Goal: Information Seeking & Learning: Compare options

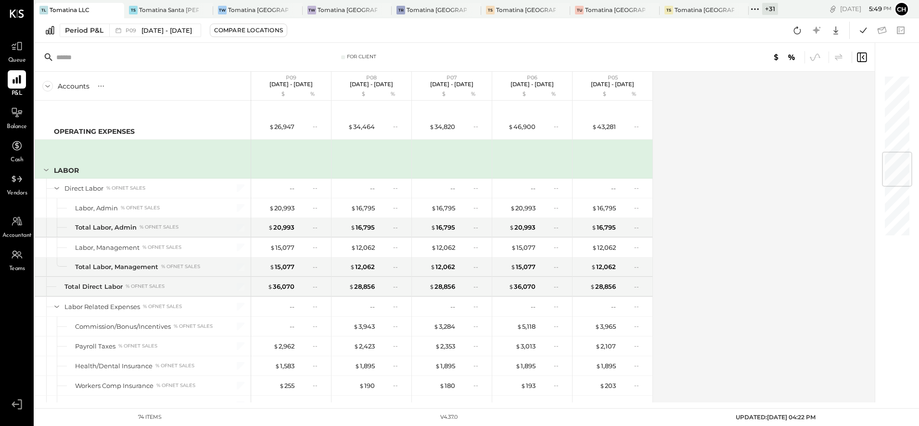
scroll to position [662, 0]
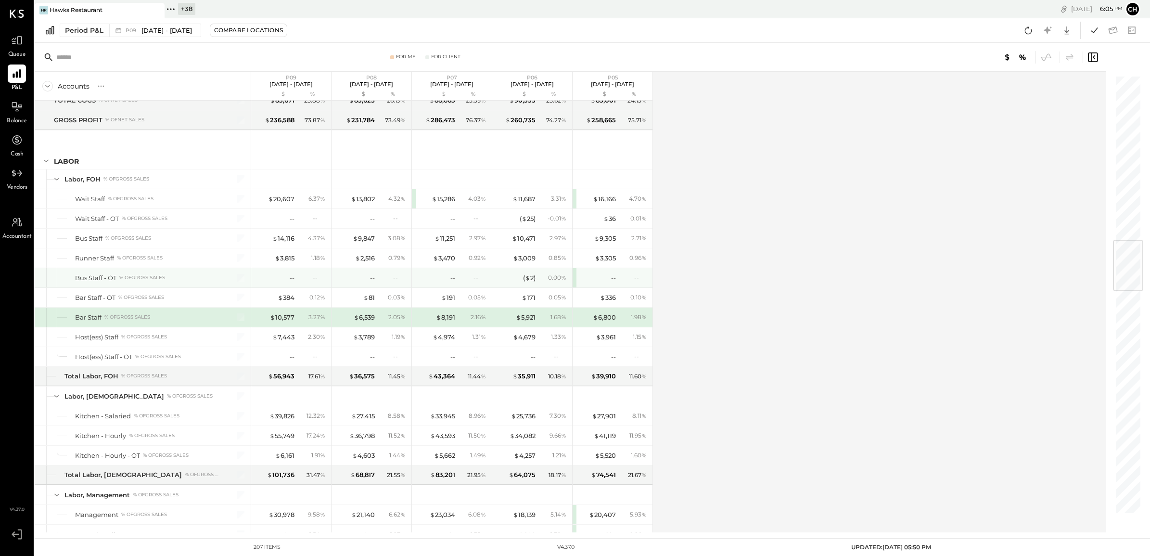
scroll to position [1028, 0]
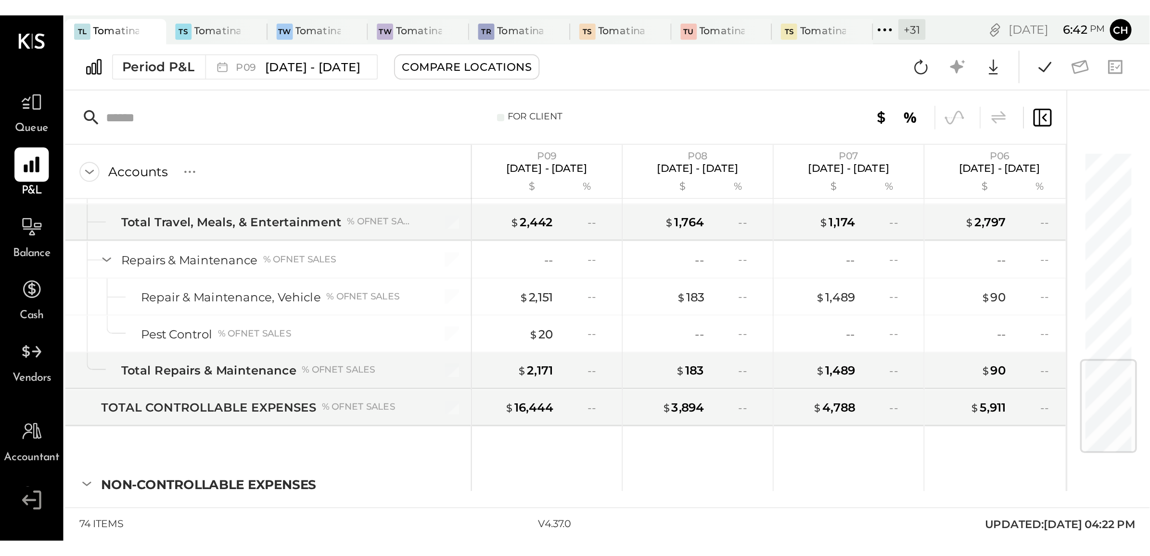
scroll to position [958, 0]
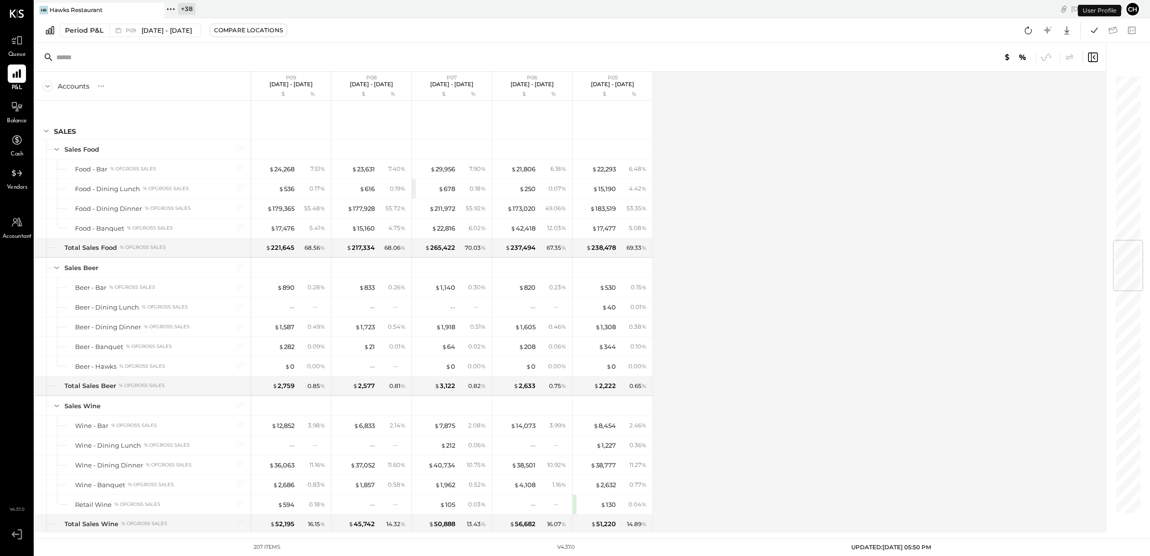
scroll to position [1389, 0]
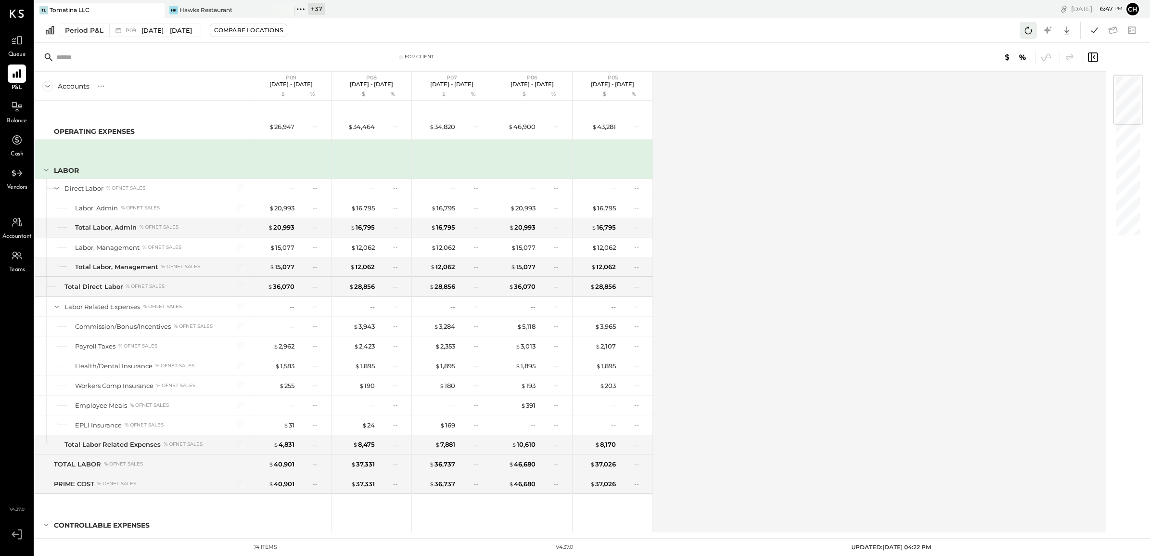
click at [1031, 26] on icon at bounding box center [1028, 30] width 13 height 13
click at [263, 8] on div at bounding box center [278, 10] width 34 height 14
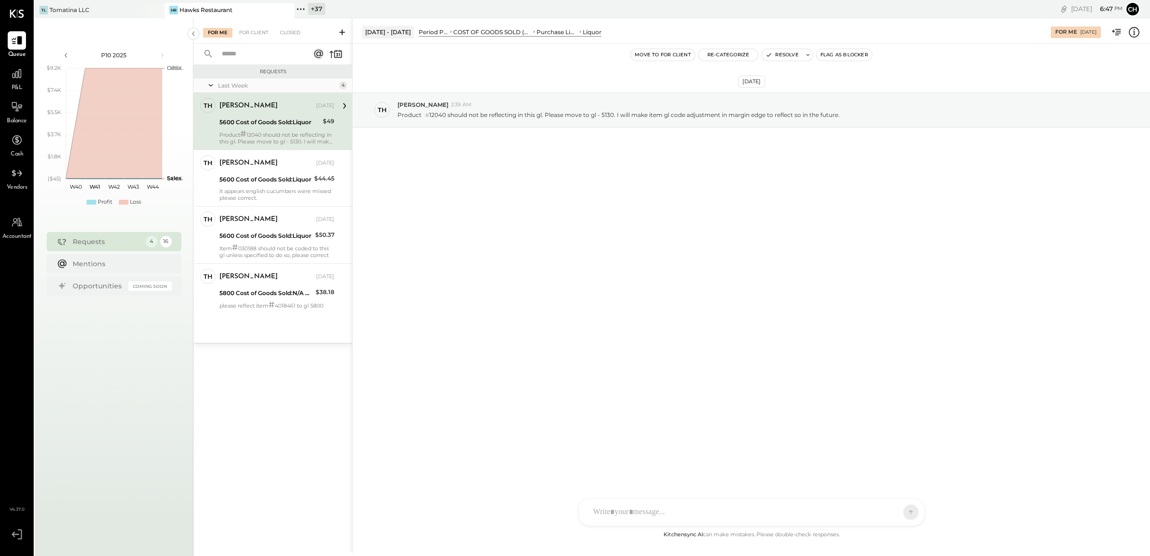
click at [284, 10] on icon at bounding box center [286, 10] width 12 height 12
click at [126, 6] on div "TL Tomatina LLC" at bounding box center [93, 10] width 116 height 9
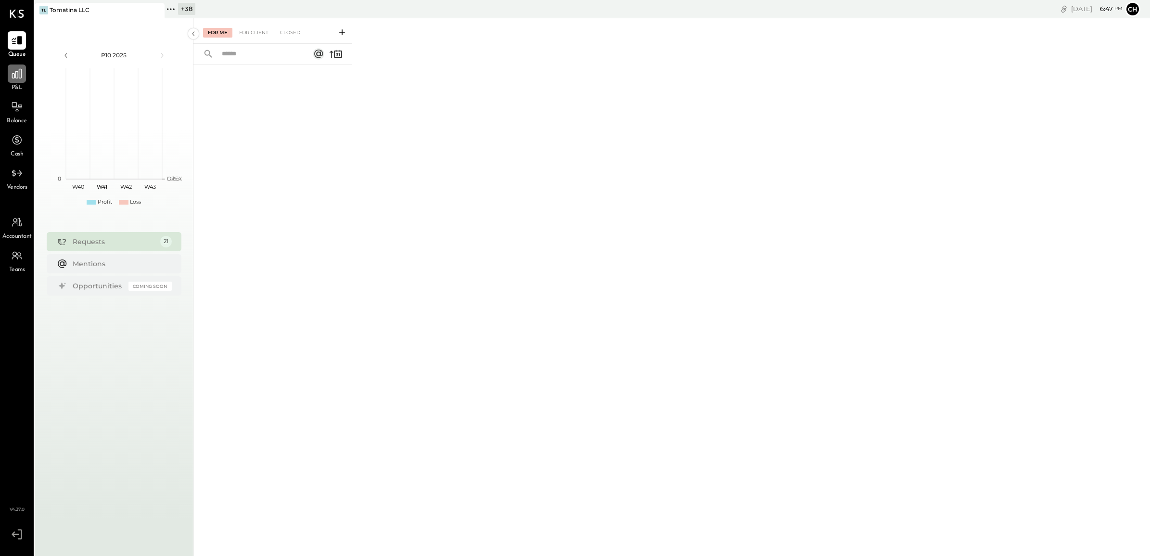
click at [22, 80] on div at bounding box center [17, 73] width 18 height 18
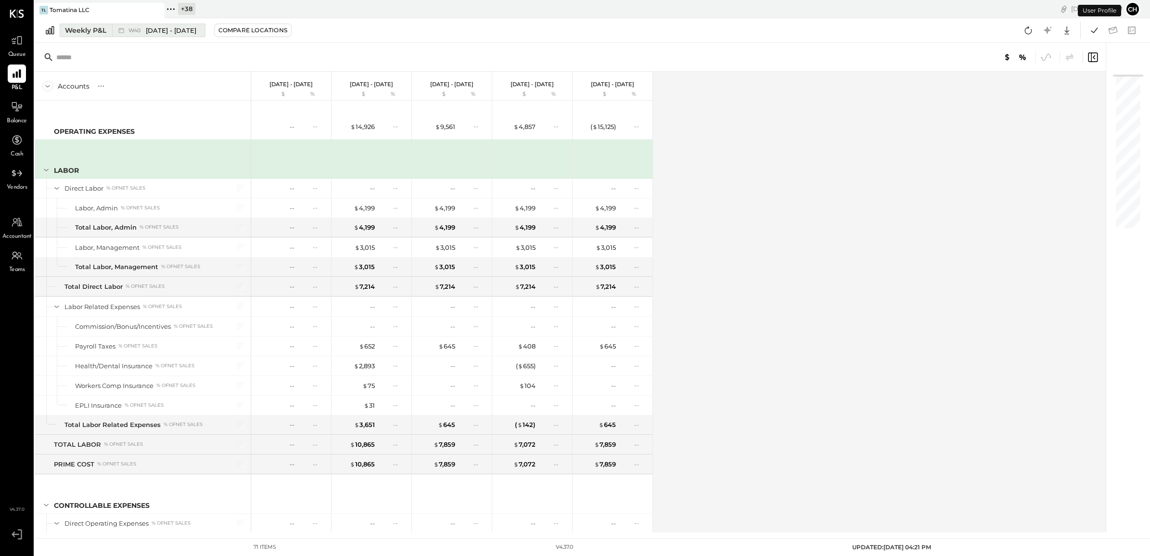
click at [153, 34] on span "Sep 29 - Oct 5, 2025" at bounding box center [171, 30] width 51 height 9
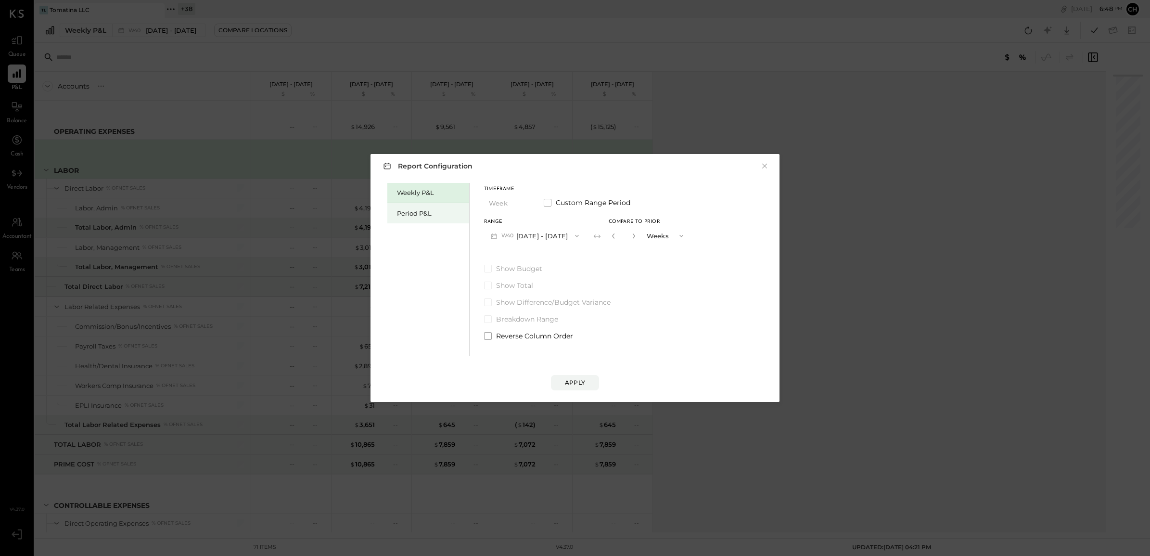
click at [424, 215] on div "Period P&L" at bounding box center [430, 213] width 67 height 9
click at [547, 237] on button "P09 Aug 25 - Sep 28, 2025" at bounding box center [534, 236] width 100 height 18
click at [547, 253] on span "Jul 28 - Aug 24, 2025" at bounding box center [530, 257] width 46 height 8
click at [553, 237] on button "P08 Jul 28 - Aug 24, 2025" at bounding box center [534, 236] width 100 height 18
click at [552, 237] on span "Aug 25 - Sep 28, 2025" at bounding box center [530, 237] width 46 height 8
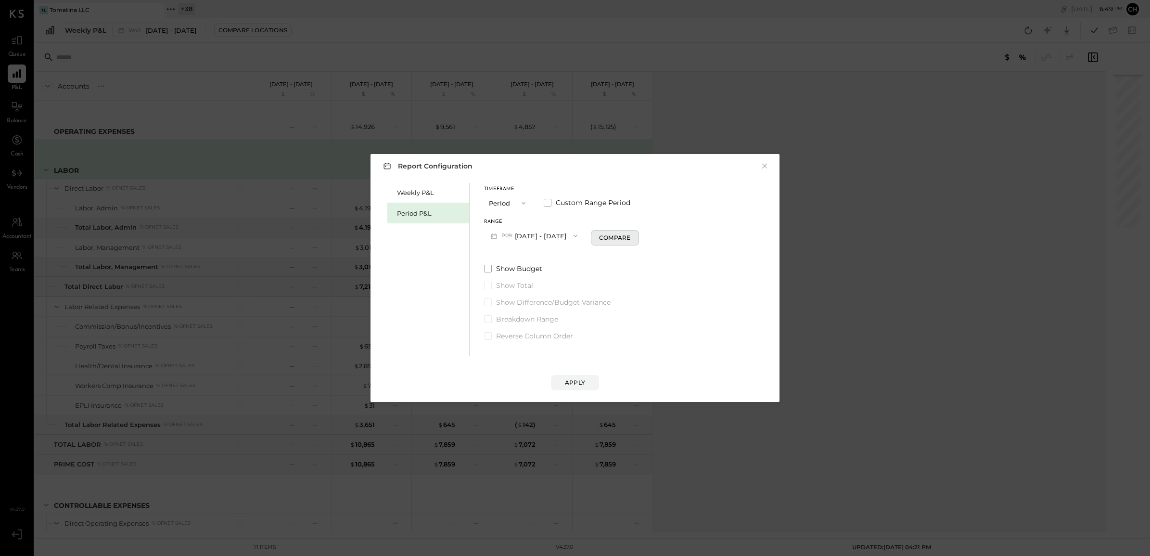
click at [630, 241] on div "Compare" at bounding box center [614, 237] width 31 height 8
click at [637, 236] on div "*" at bounding box center [622, 236] width 30 height 18
click at [636, 236] on button "button" at bounding box center [633, 236] width 8 height 11
click at [635, 236] on icon "button" at bounding box center [632, 236] width 6 height 6
type input "*"
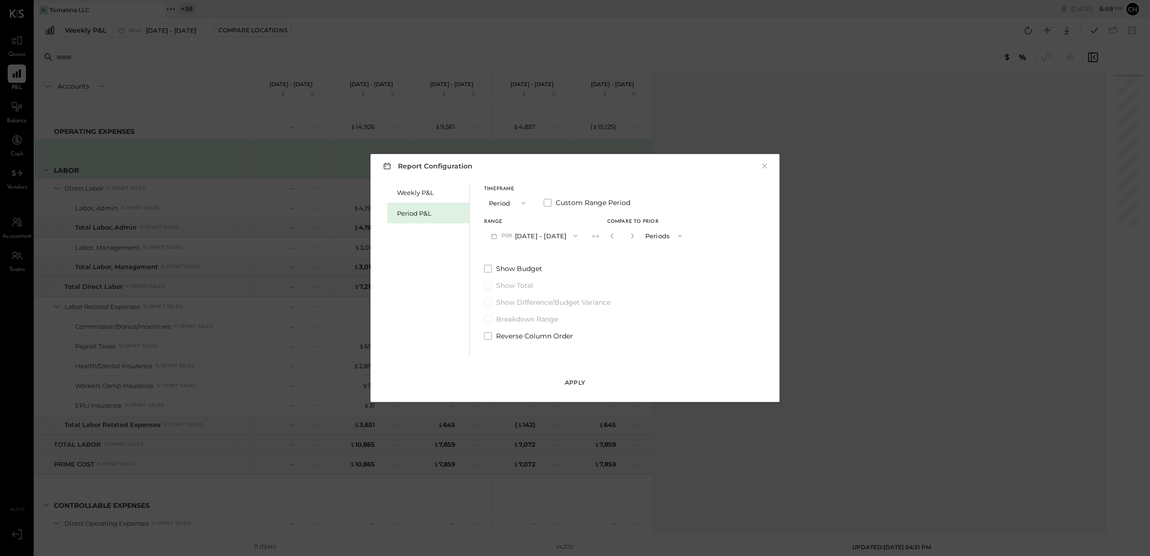
click at [569, 383] on div "Apply" at bounding box center [575, 382] width 20 height 8
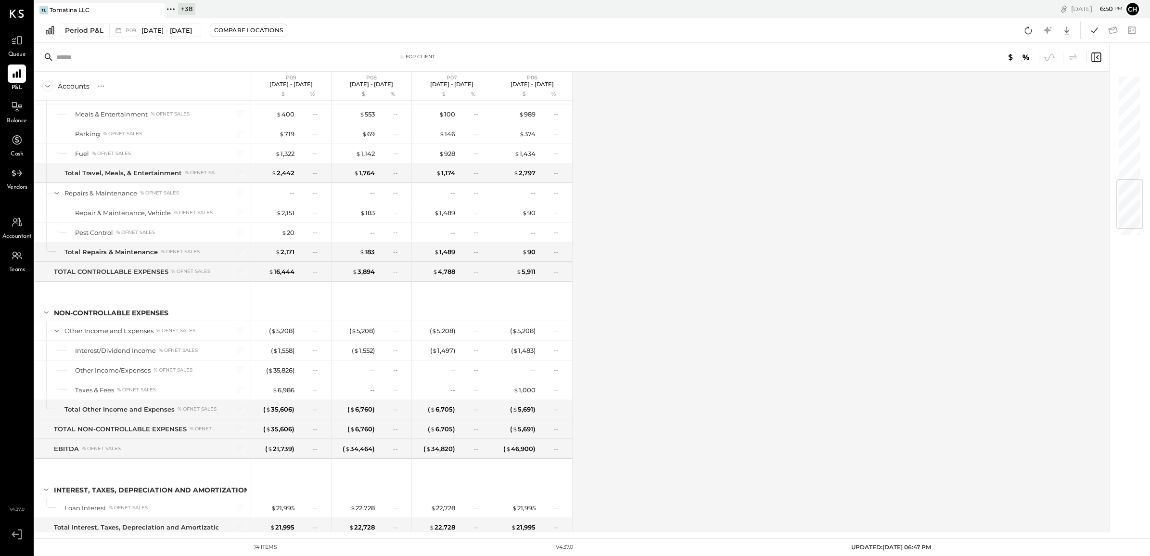
scroll to position [958, 0]
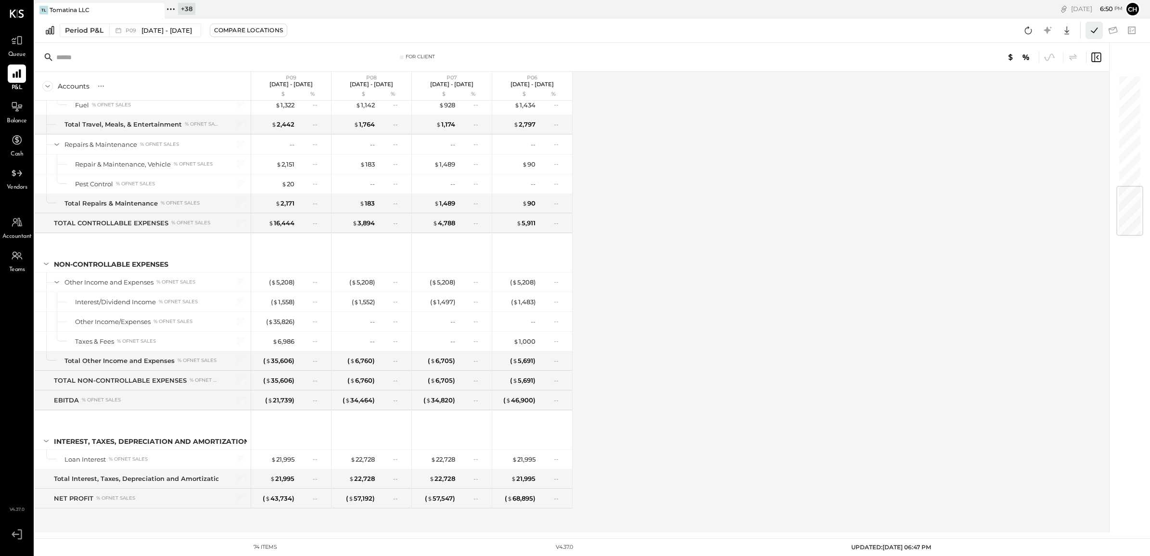
click at [1089, 35] on icon at bounding box center [1094, 30] width 13 height 13
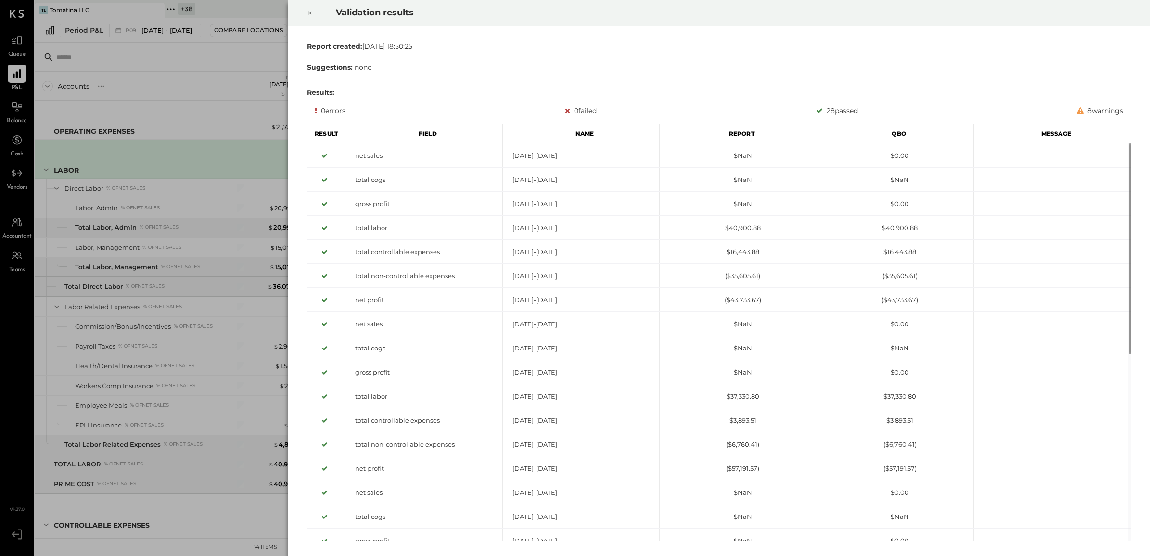
drag, startPoint x: 305, startPoint y: 12, endPoint x: 312, endPoint y: 11, distance: 7.4
click at [307, 11] on div at bounding box center [309, 13] width 21 height 27
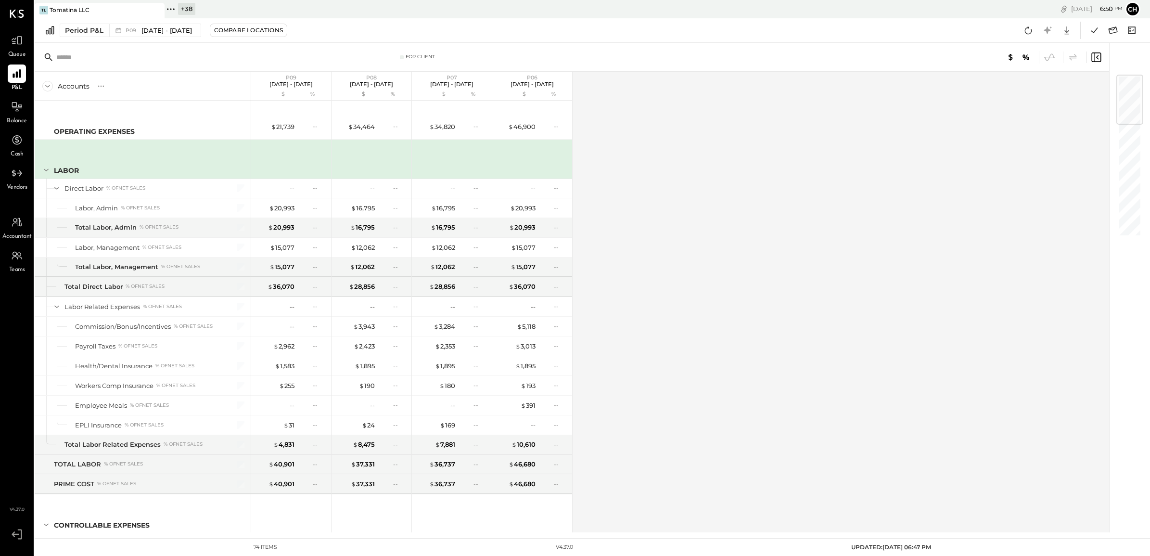
click at [171, 10] on icon at bounding box center [171, 9] width 13 height 13
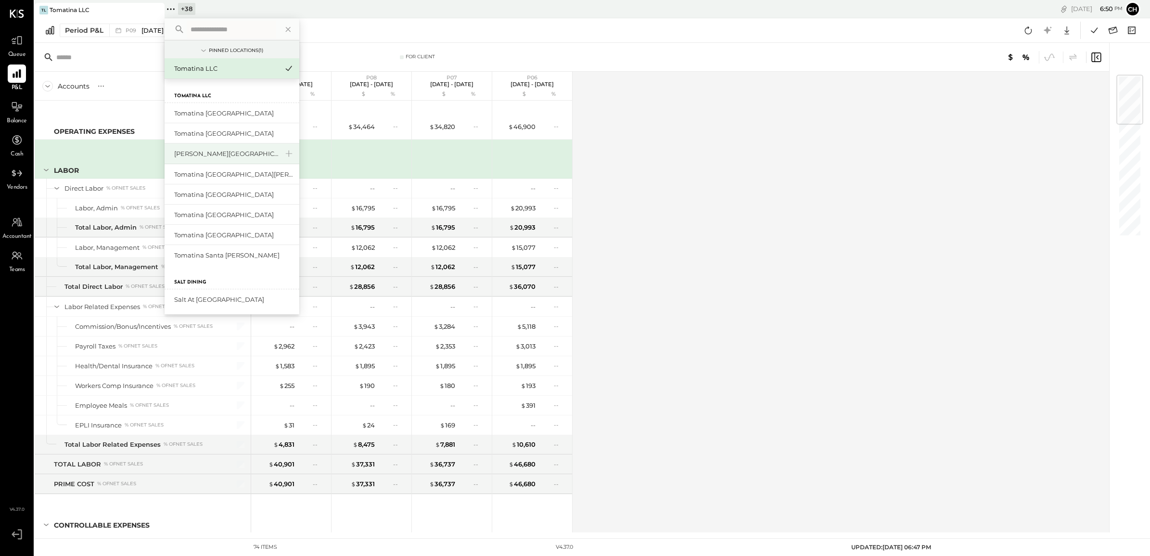
click at [249, 151] on div "[PERSON_NAME][GEOGRAPHIC_DATA]" at bounding box center [226, 153] width 104 height 9
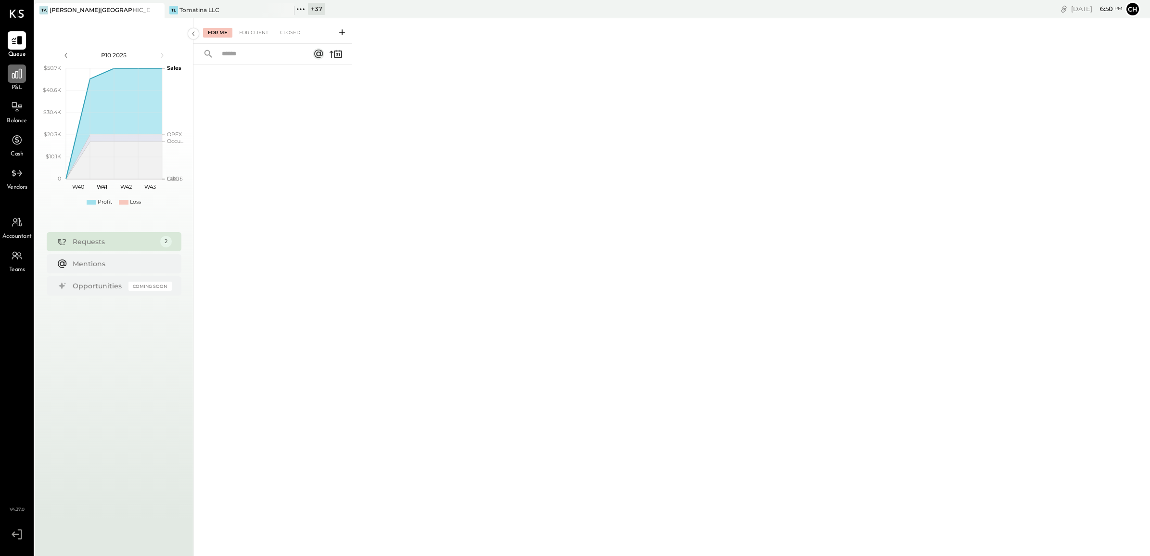
click at [16, 71] on icon at bounding box center [17, 73] width 13 height 13
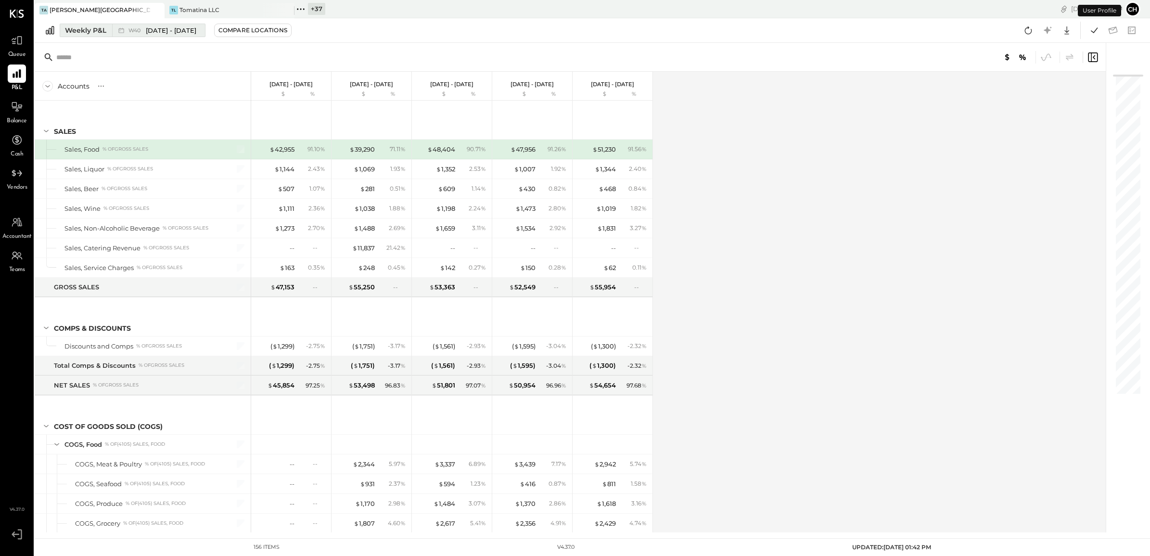
click at [76, 24] on button "Weekly P&L W40 Sep 29 - Oct 5, 2025" at bounding box center [133, 30] width 146 height 13
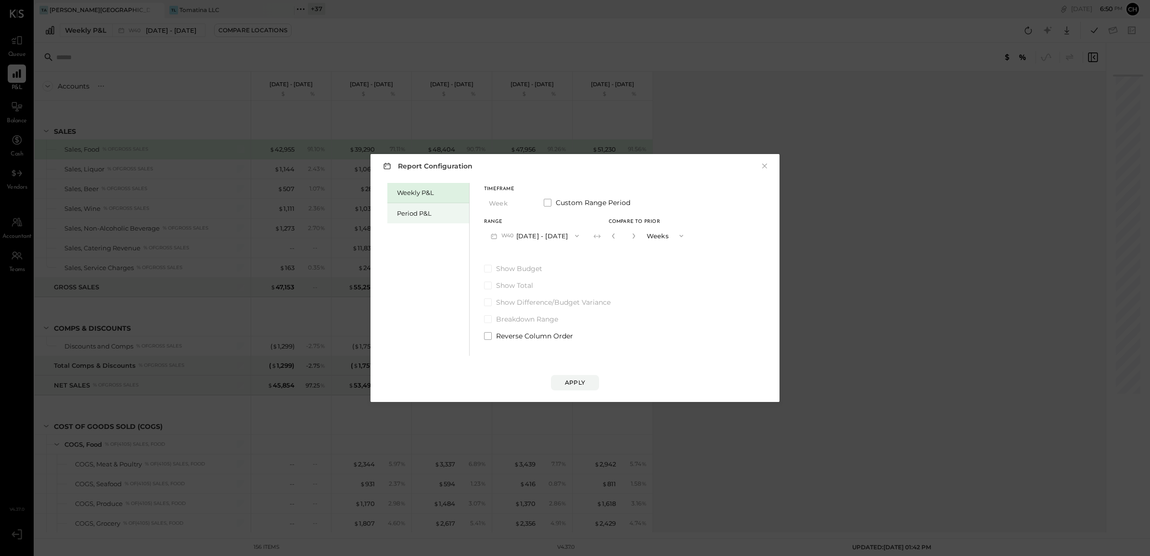
click at [422, 215] on div "Period P&L" at bounding box center [430, 213] width 67 height 9
click at [542, 235] on button "P10 Sep 29 - Oct 26, 2025" at bounding box center [533, 236] width 99 height 18
click at [552, 255] on span "Aug 25 - Sep 28, 2025" at bounding box center [530, 257] width 46 height 8
click at [614, 239] on button "Compare" at bounding box center [615, 237] width 48 height 15
click at [635, 235] on icon "button" at bounding box center [632, 236] width 6 height 6
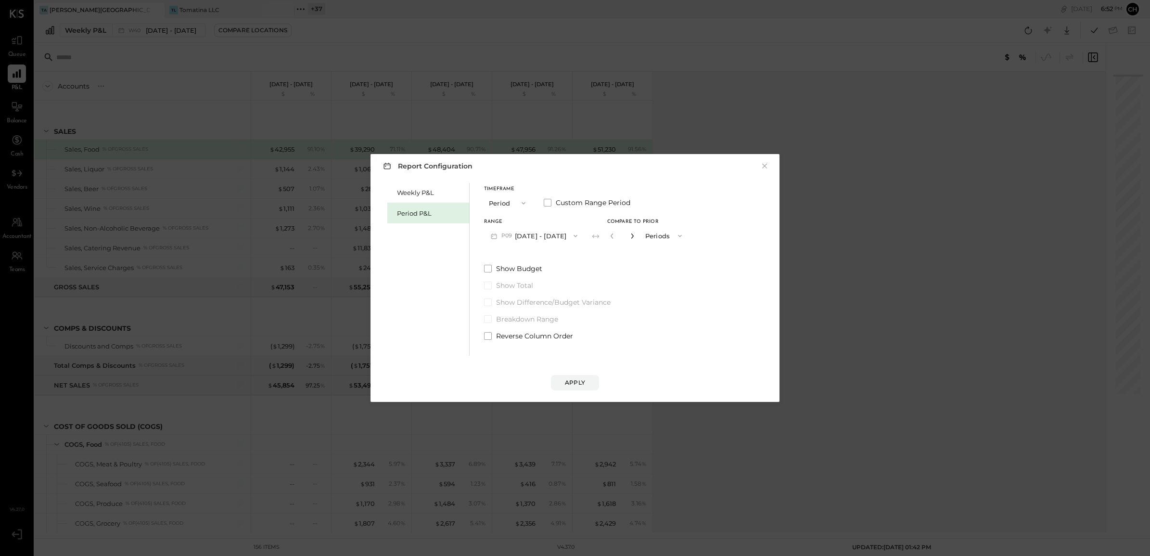
click at [635, 235] on icon "button" at bounding box center [632, 236] width 6 height 6
type input "*"
click at [590, 378] on button "Apply" at bounding box center [575, 382] width 48 height 15
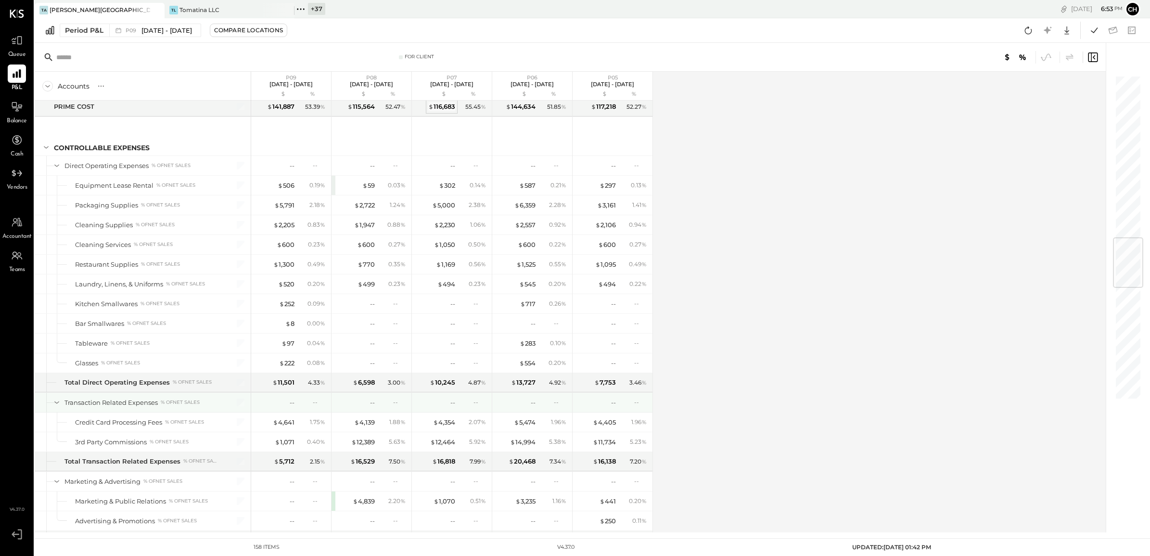
scroll to position [1384, 0]
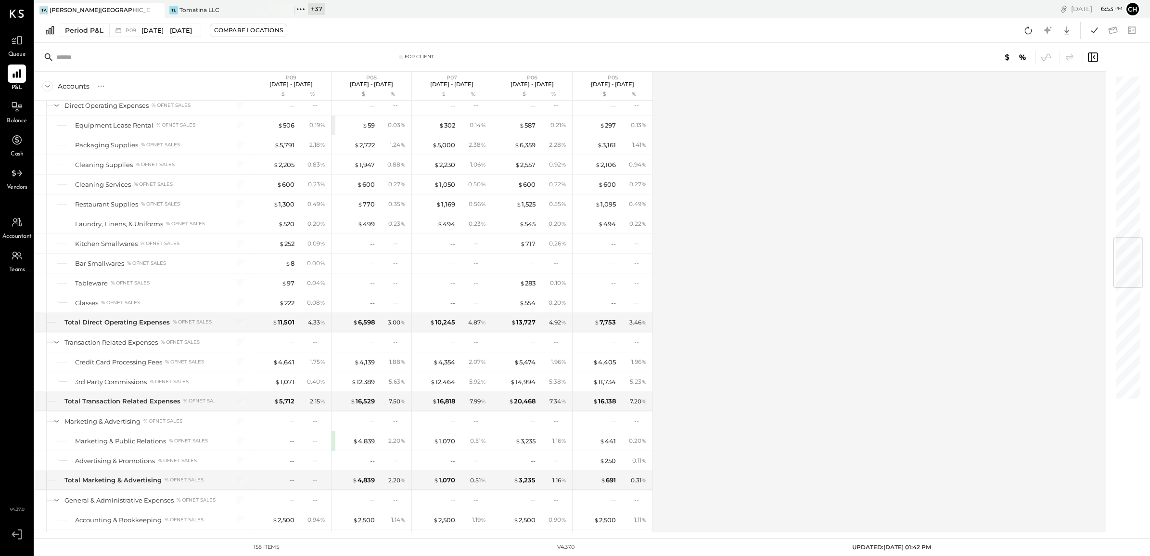
click at [1027, 30] on icon at bounding box center [1028, 30] width 13 height 13
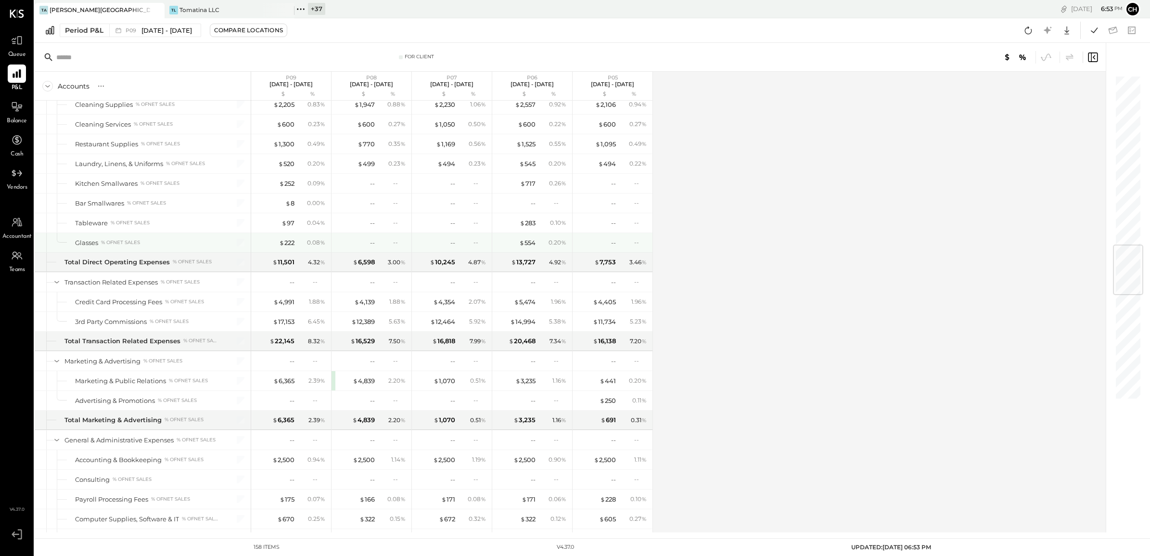
scroll to position [1564, 0]
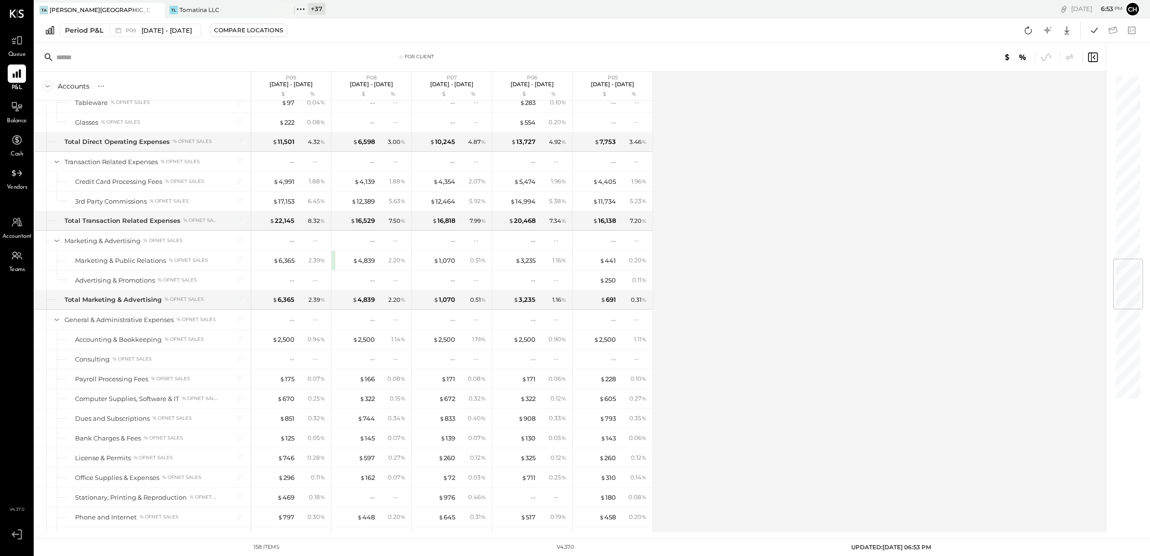
click at [833, 291] on div "Accounts S % GL P09 Aug 25 - Sep 28, 2025 $ % P08 Jul 28 - Aug 24, 2025 $ % P07…" at bounding box center [571, 302] width 1073 height 461
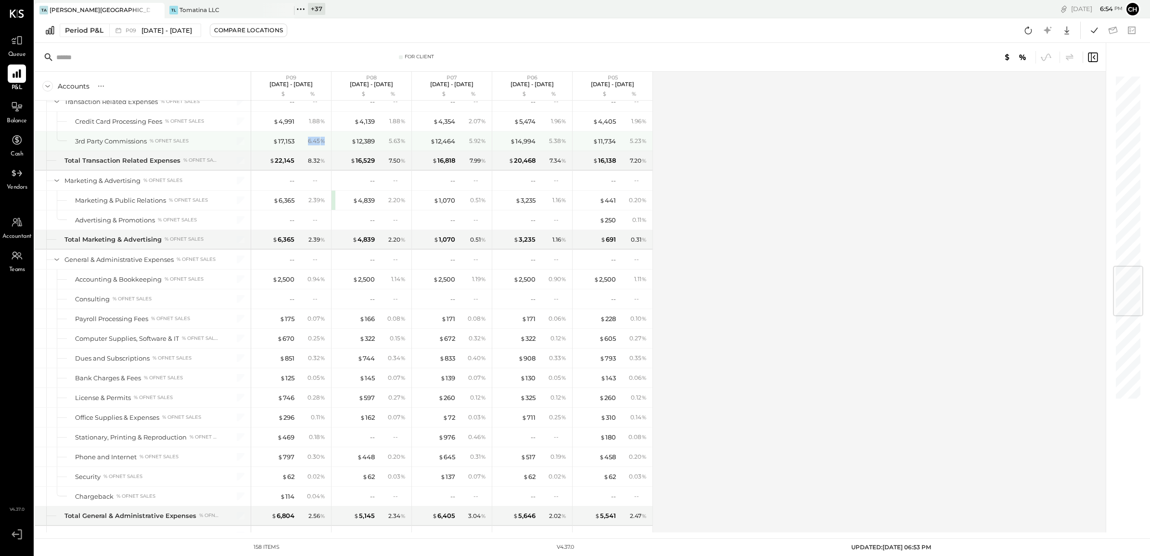
drag, startPoint x: 326, startPoint y: 151, endPoint x: 304, endPoint y: 154, distance: 22.0
click at [304, 145] on div "6.45 %" at bounding box center [312, 141] width 31 height 9
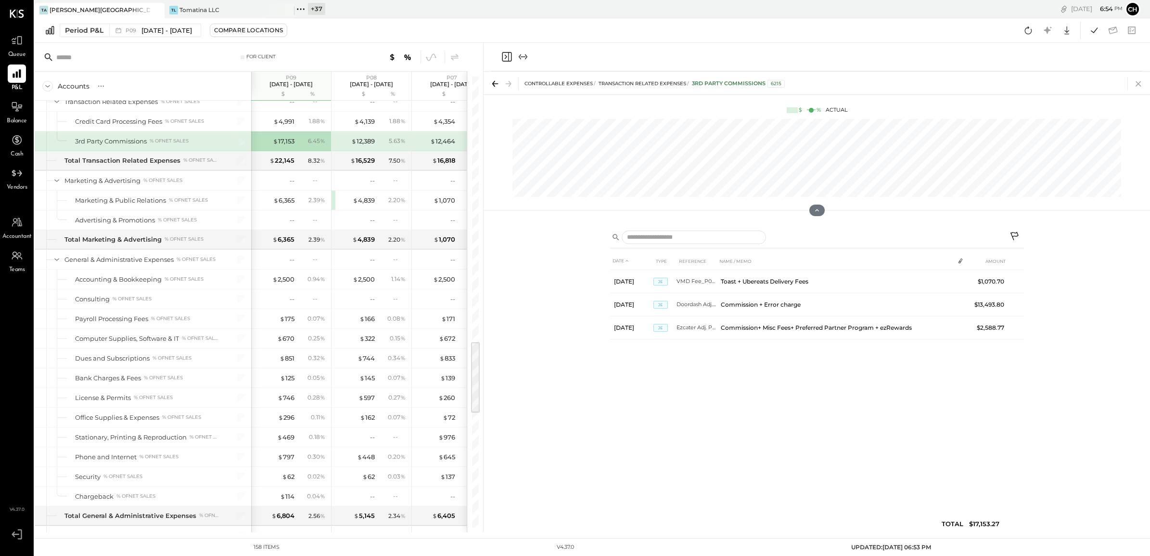
click at [1139, 82] on icon at bounding box center [1138, 83] width 13 height 13
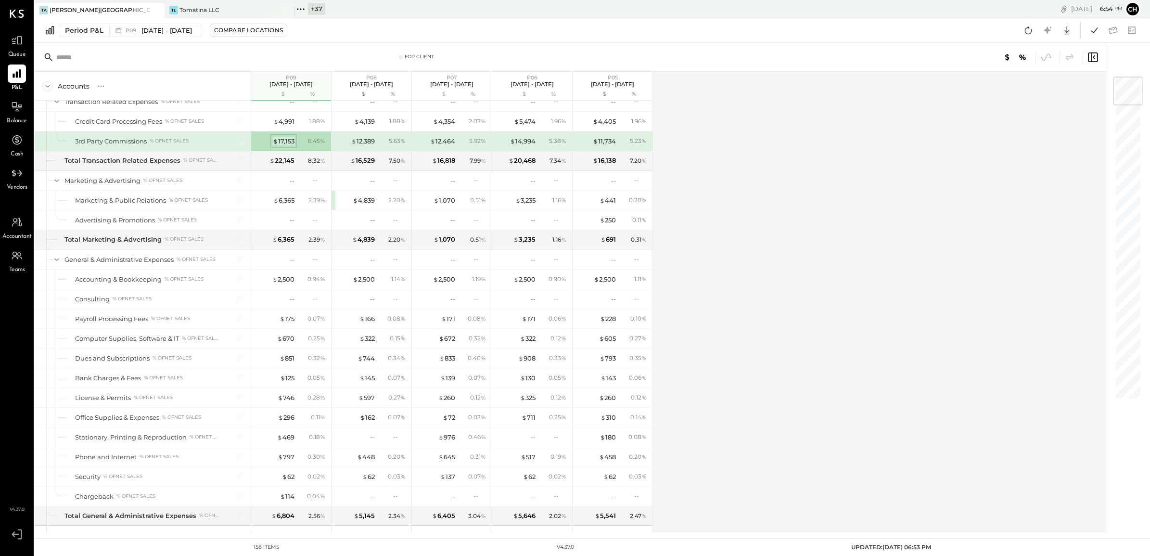
click at [290, 146] on div "$ 17,153" at bounding box center [284, 141] width 22 height 9
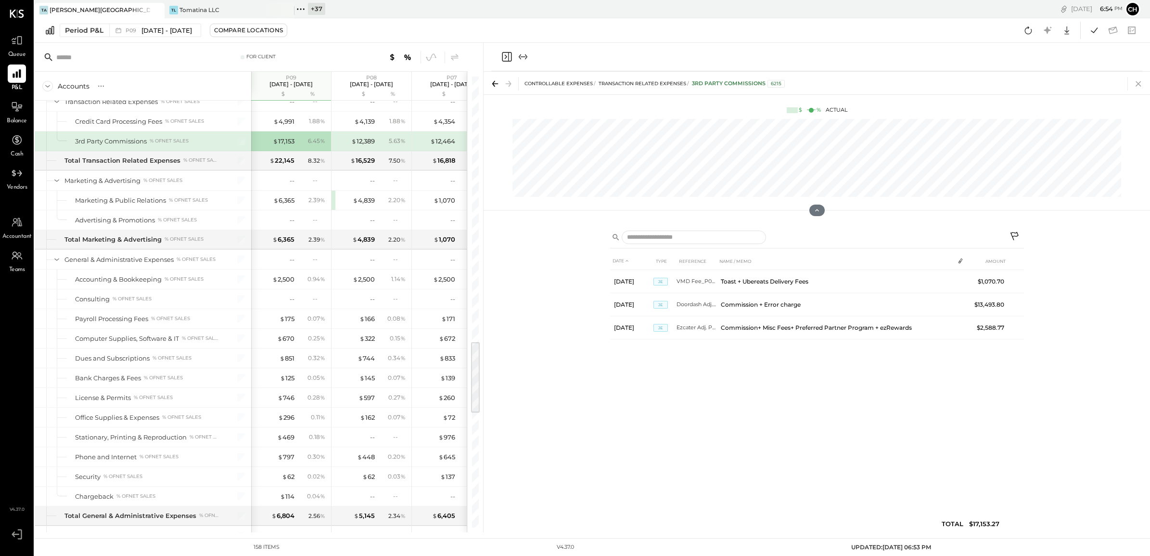
click at [1141, 85] on icon at bounding box center [1138, 83] width 13 height 13
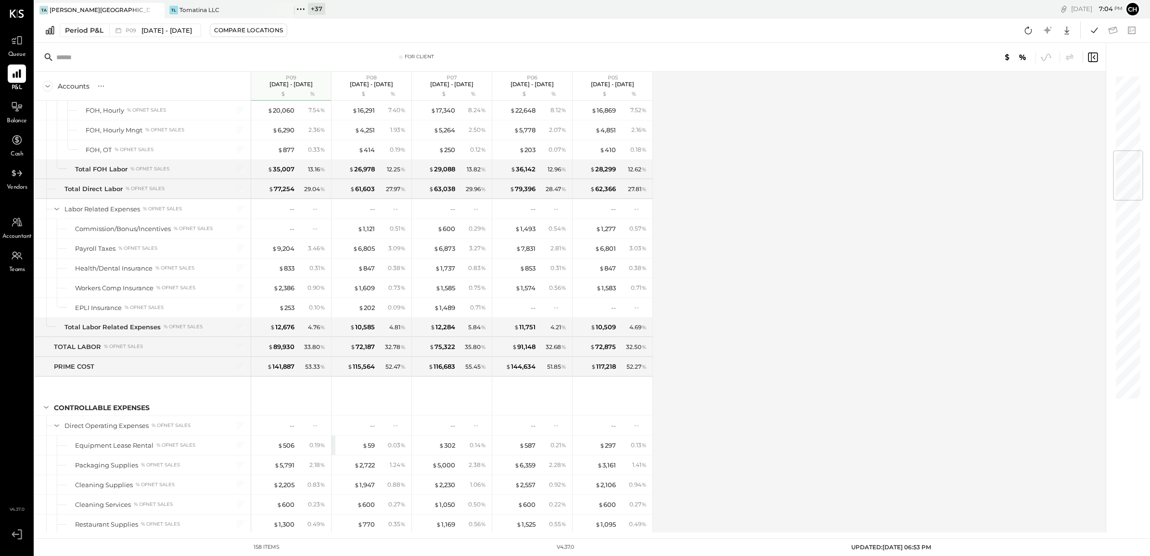
scroll to position [582, 0]
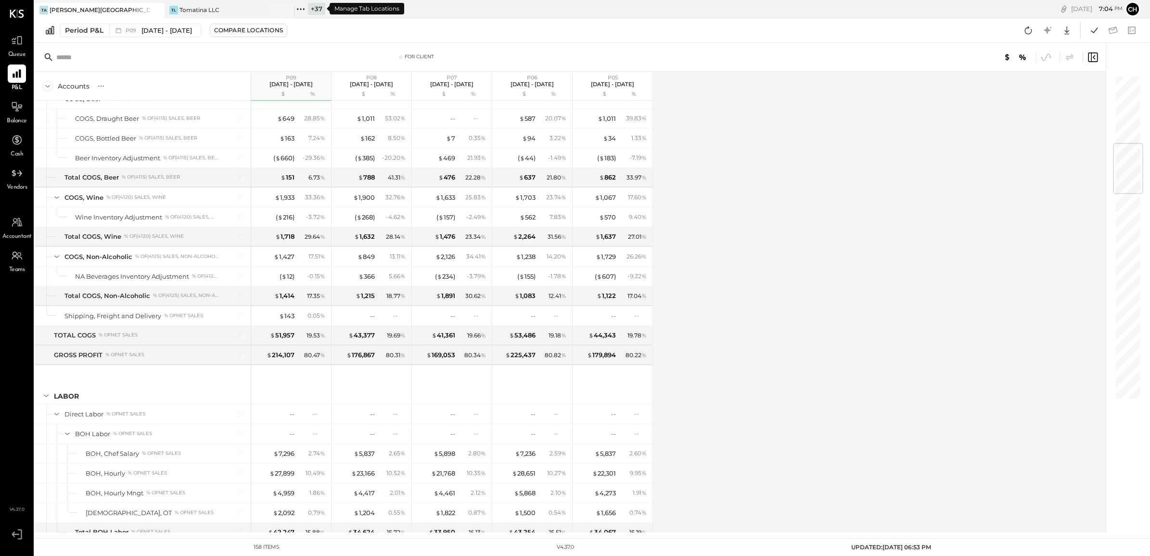
click at [298, 5] on icon at bounding box center [301, 9] width 13 height 13
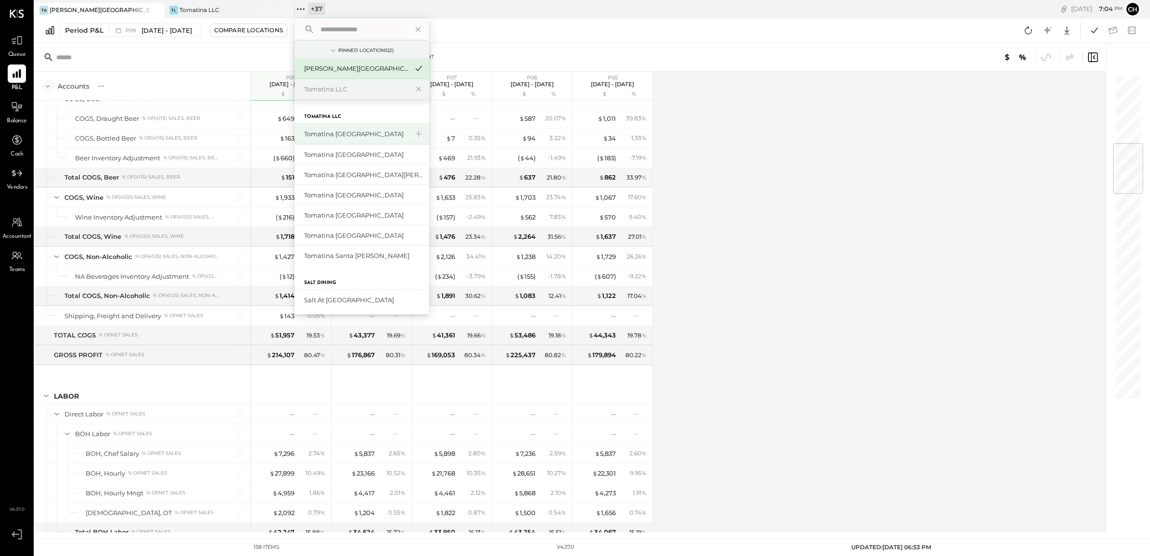
click at [354, 130] on div "Tomatina [GEOGRAPHIC_DATA]" at bounding box center [356, 133] width 104 height 9
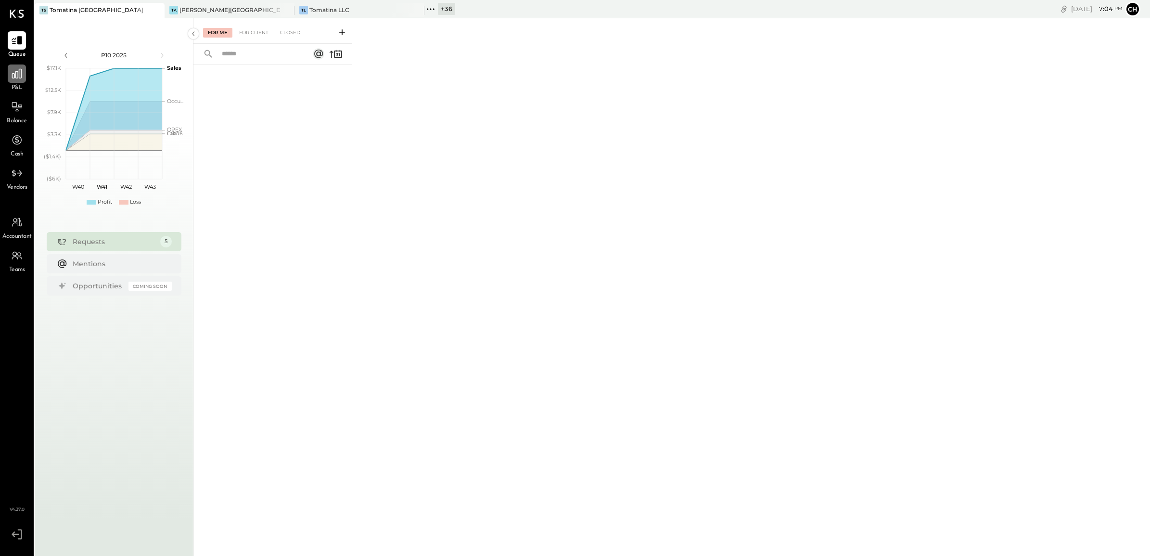
click at [17, 75] on icon at bounding box center [17, 73] width 13 height 13
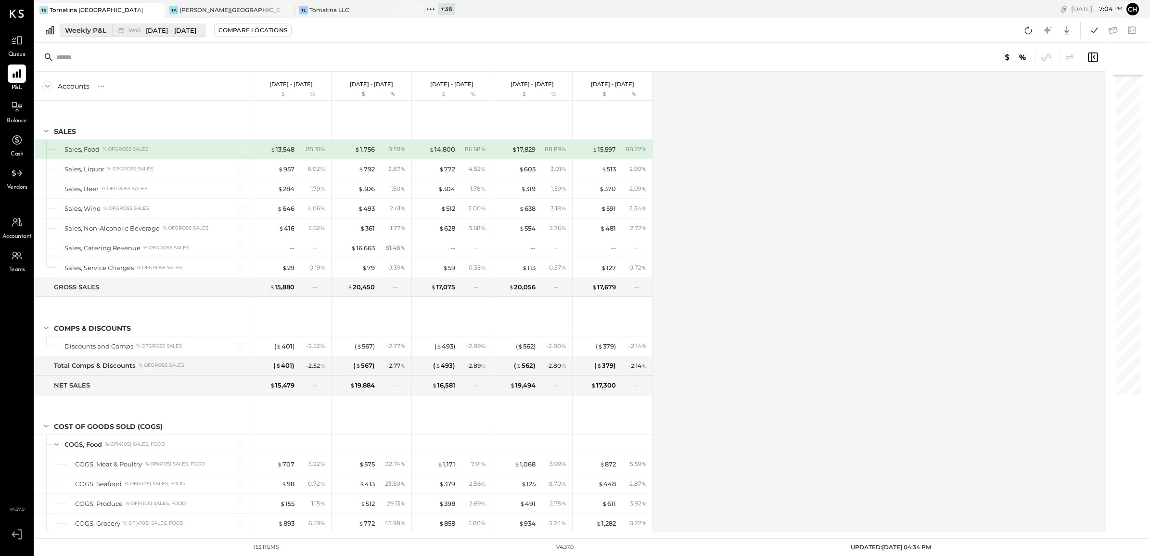
click at [92, 35] on div "Weekly P&L" at bounding box center [85, 31] width 41 height 10
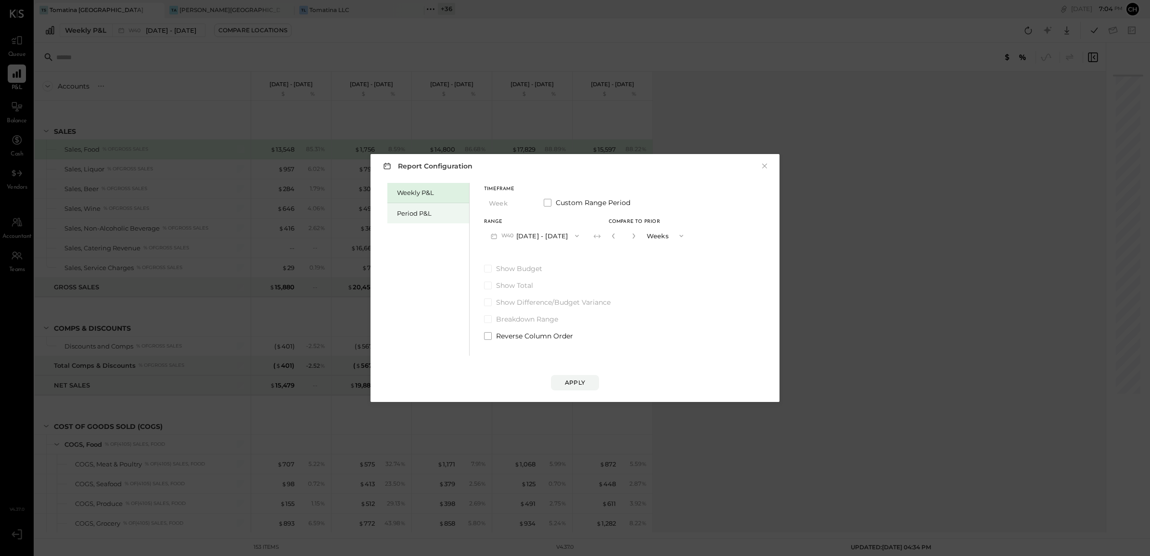
click at [433, 206] on div "Period P&L" at bounding box center [428, 213] width 82 height 20
click at [573, 238] on button "P10 Sep 29 - Oct 26, 2025" at bounding box center [533, 236] width 99 height 18
click at [556, 253] on div "P09 Aug 25 - Sep 28, 2025" at bounding box center [540, 257] width 110 height 20
click at [626, 234] on div "Compare" at bounding box center [614, 237] width 31 height 8
click at [655, 234] on div "*" at bounding box center [632, 236] width 51 height 18
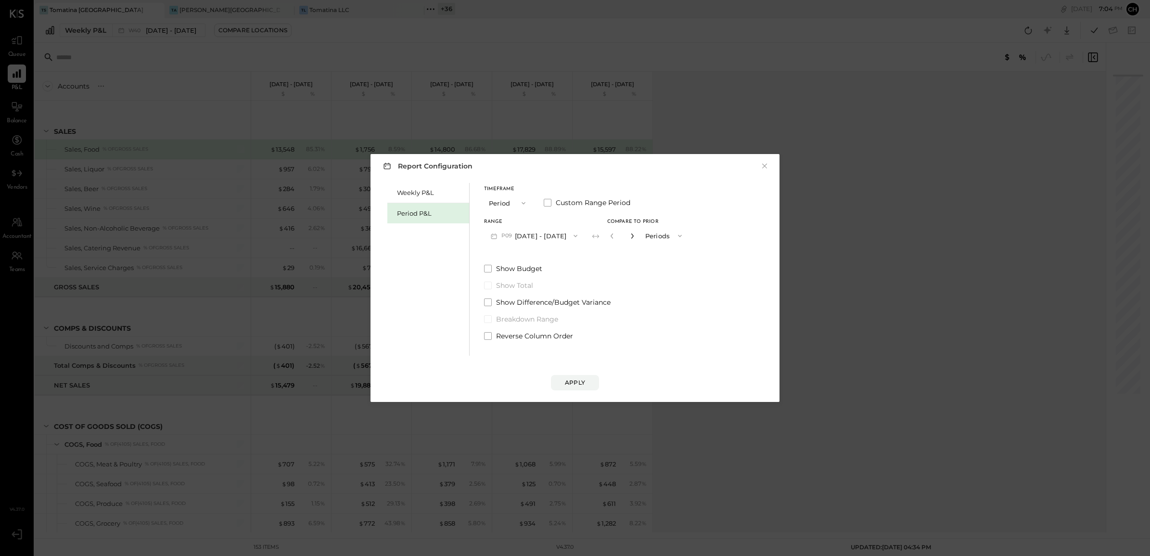
click at [635, 234] on icon "button" at bounding box center [632, 236] width 6 height 6
type input "*"
click at [584, 378] on div "Apply" at bounding box center [575, 382] width 20 height 8
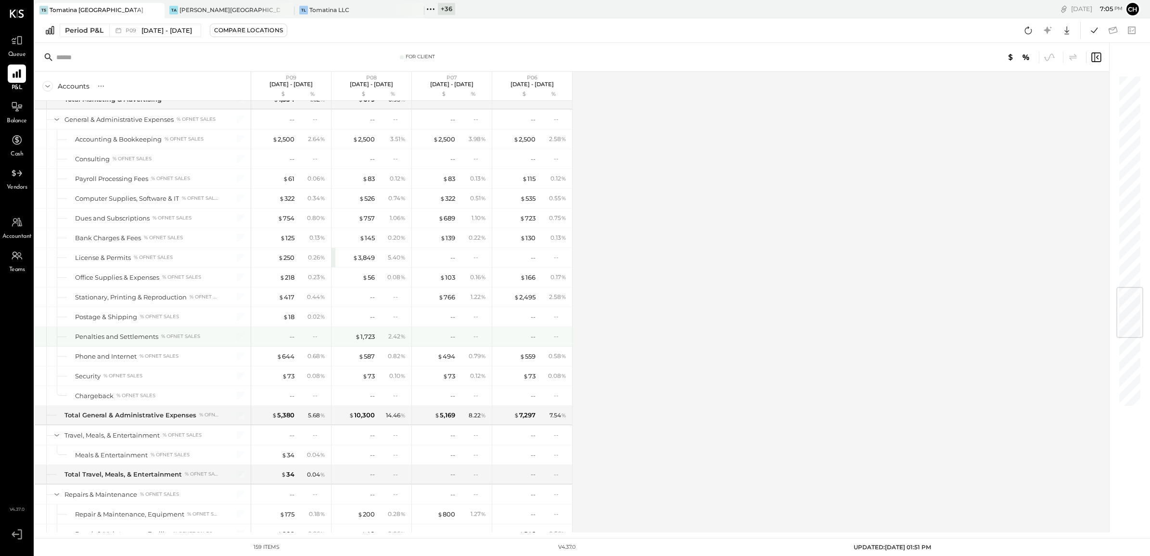
scroll to position [1805, 0]
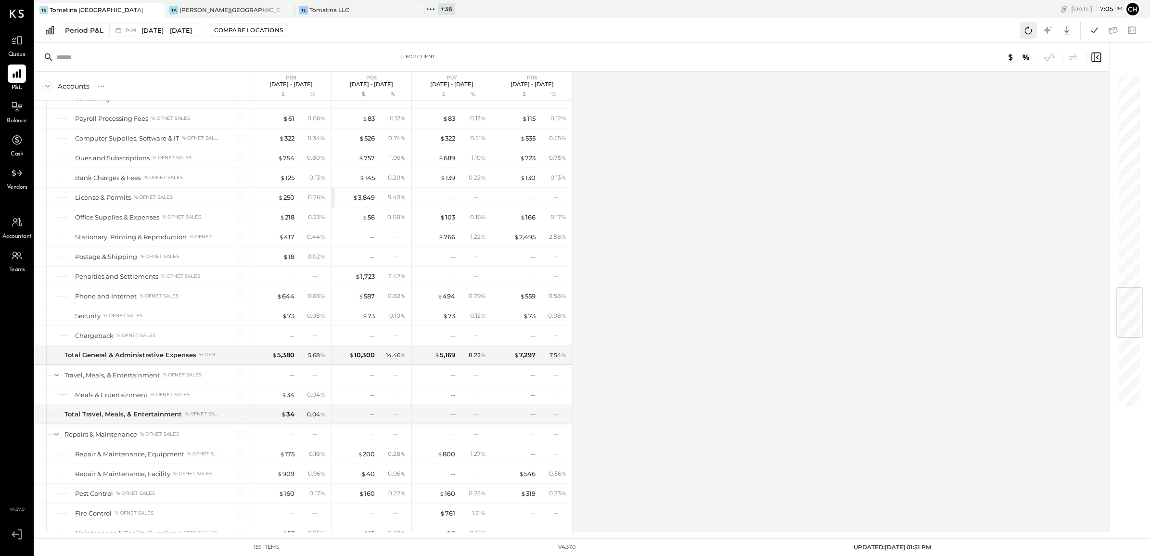
click at [1021, 32] on button at bounding box center [1028, 30] width 17 height 17
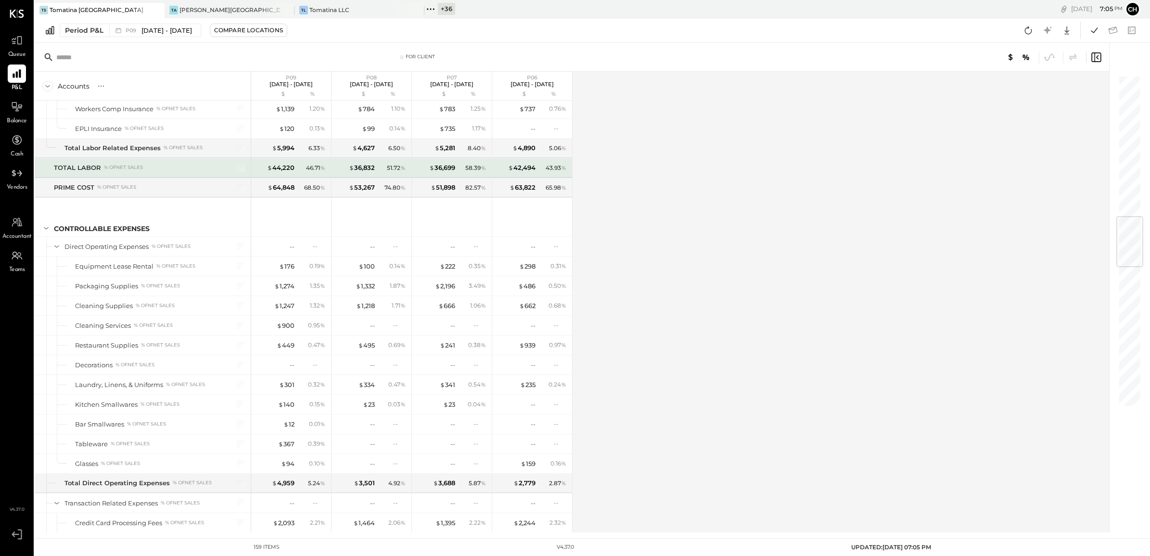
scroll to position [1323, 0]
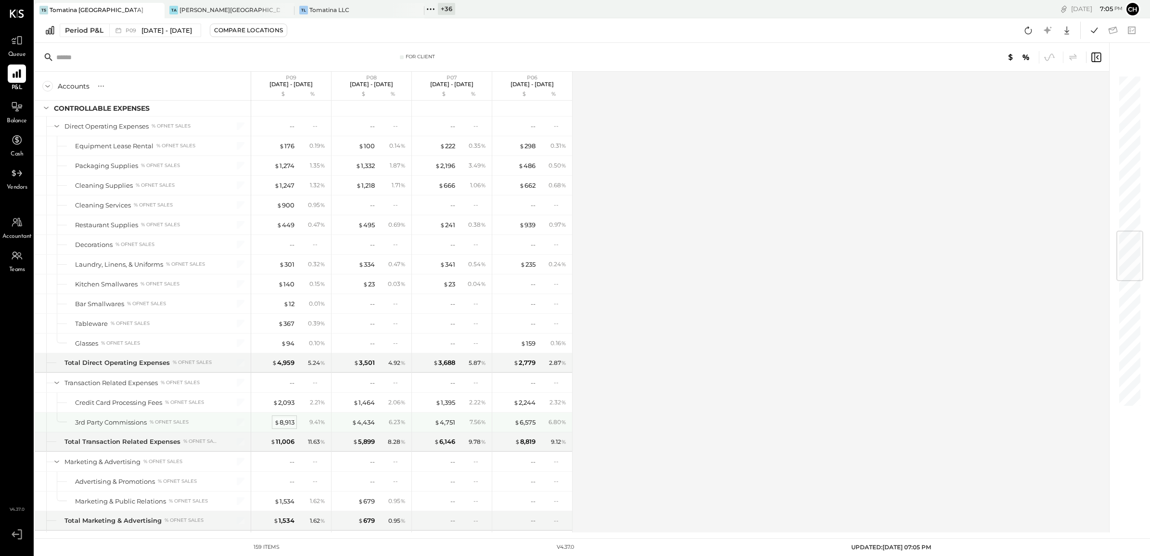
click at [288, 427] on div "$ 8,913" at bounding box center [284, 422] width 20 height 9
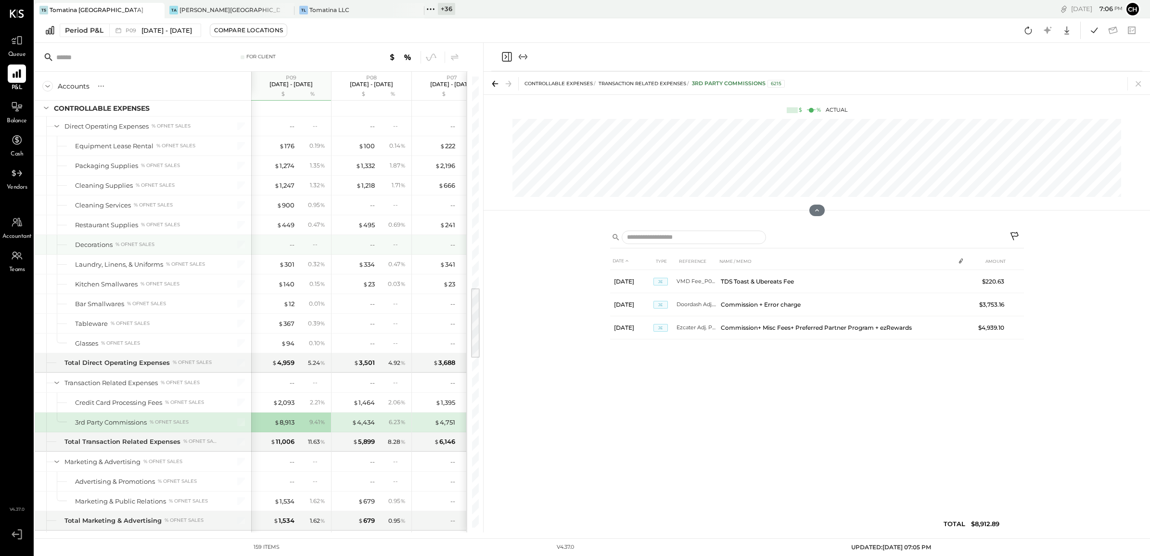
click at [440, 254] on div "-- --" at bounding box center [453, 244] width 72 height 19
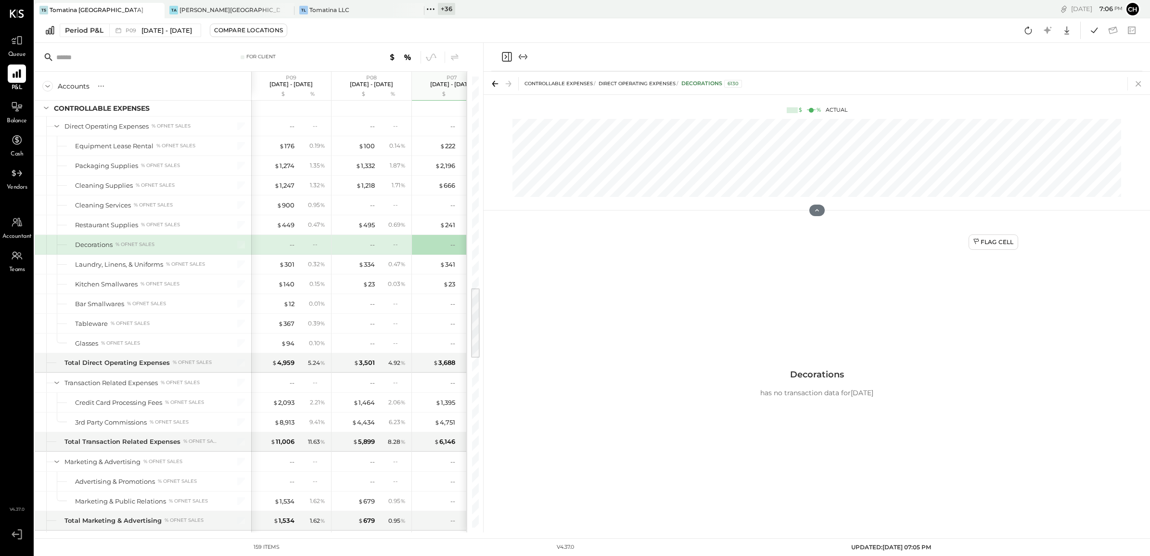
click at [1141, 80] on icon at bounding box center [1138, 83] width 13 height 13
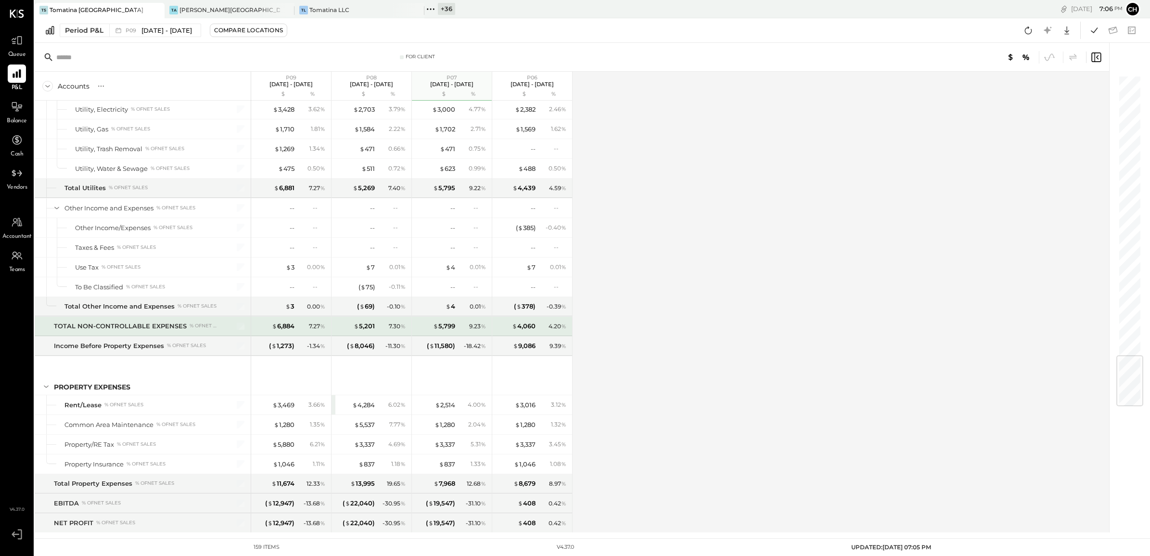
scroll to position [2386, 0]
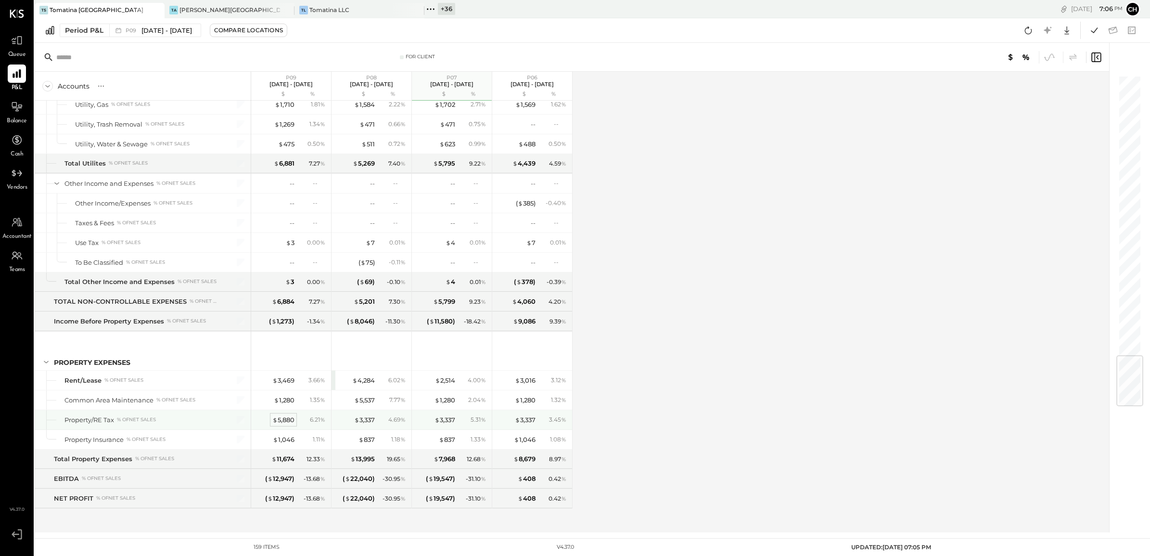
click at [282, 419] on div "$ 5,880" at bounding box center [283, 419] width 22 height 9
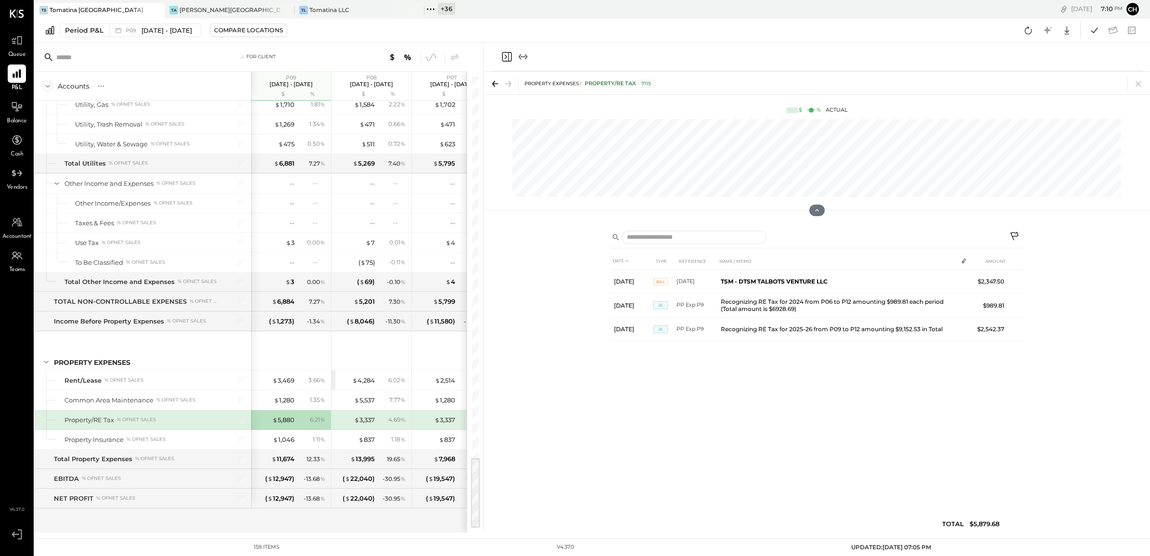
click at [1139, 85] on icon at bounding box center [1138, 83] width 13 height 13
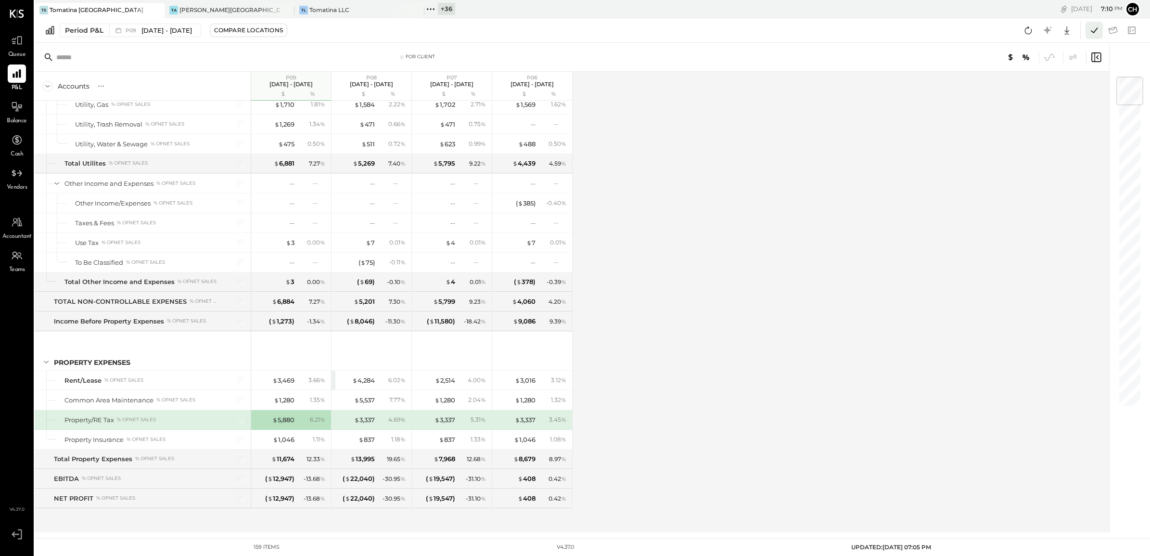
click at [1092, 30] on icon at bounding box center [1094, 30] width 13 height 13
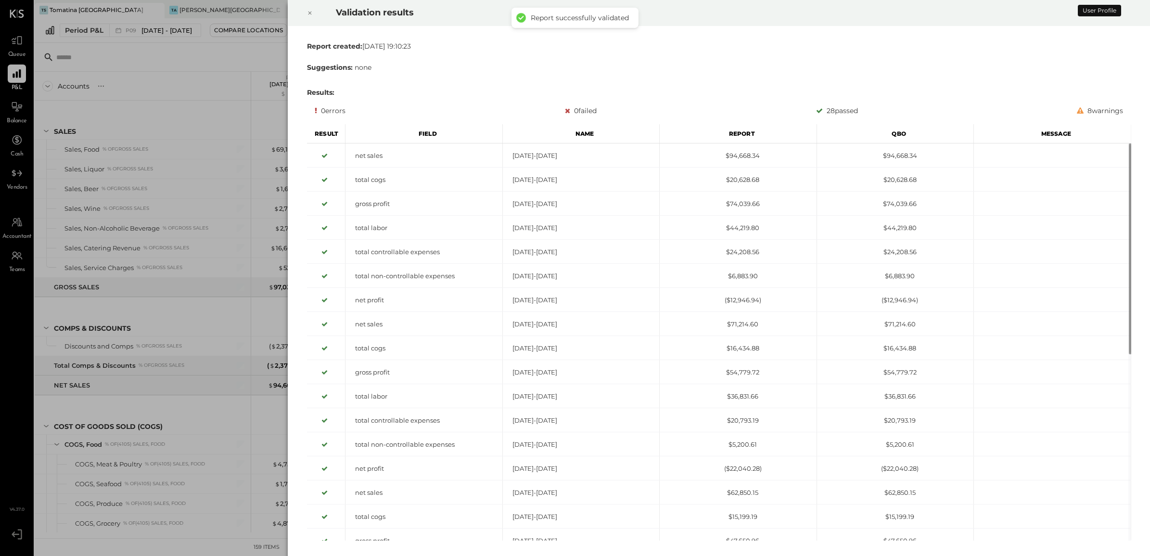
scroll to position [2386, 0]
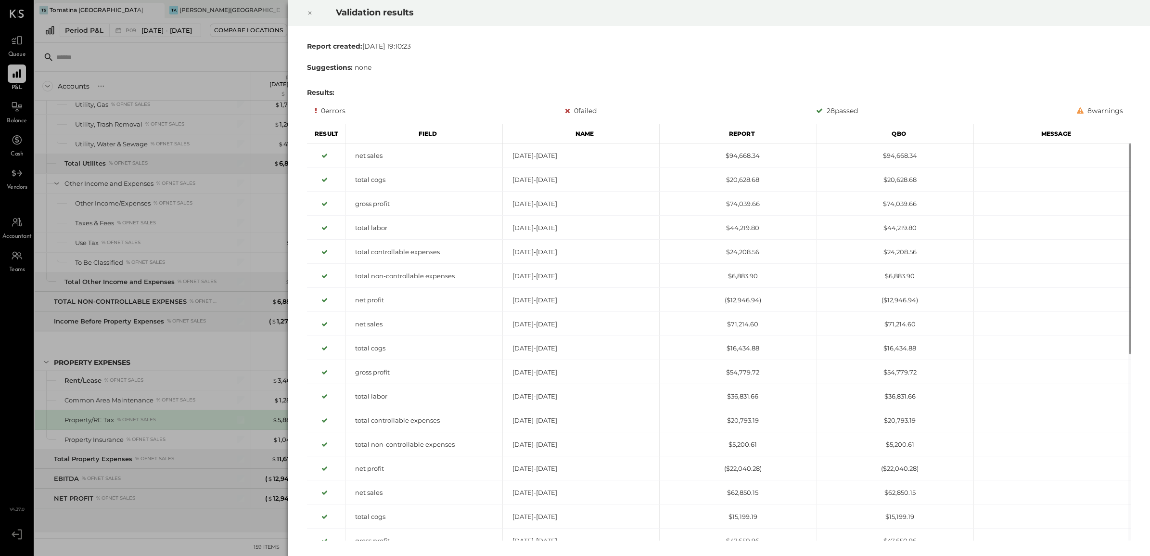
click at [311, 14] on icon at bounding box center [310, 13] width 6 height 12
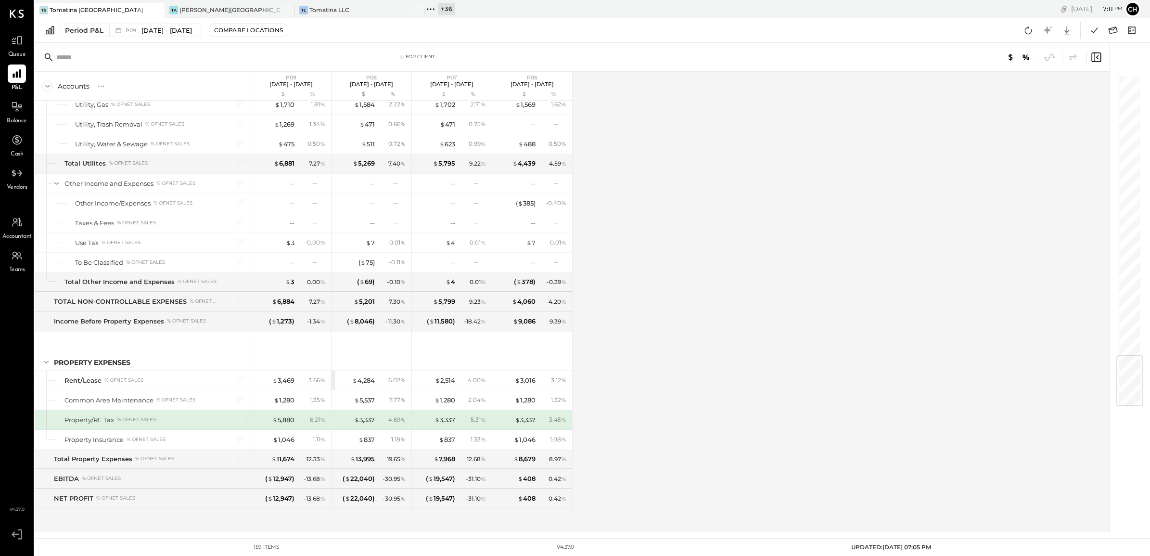
click at [683, 234] on div "Accounts S % GL P09 Aug 25 - Sep 28, 2025 $ % P08 Jul 28 - Aug 24, 2025 $ % P07…" at bounding box center [573, 302] width 1076 height 461
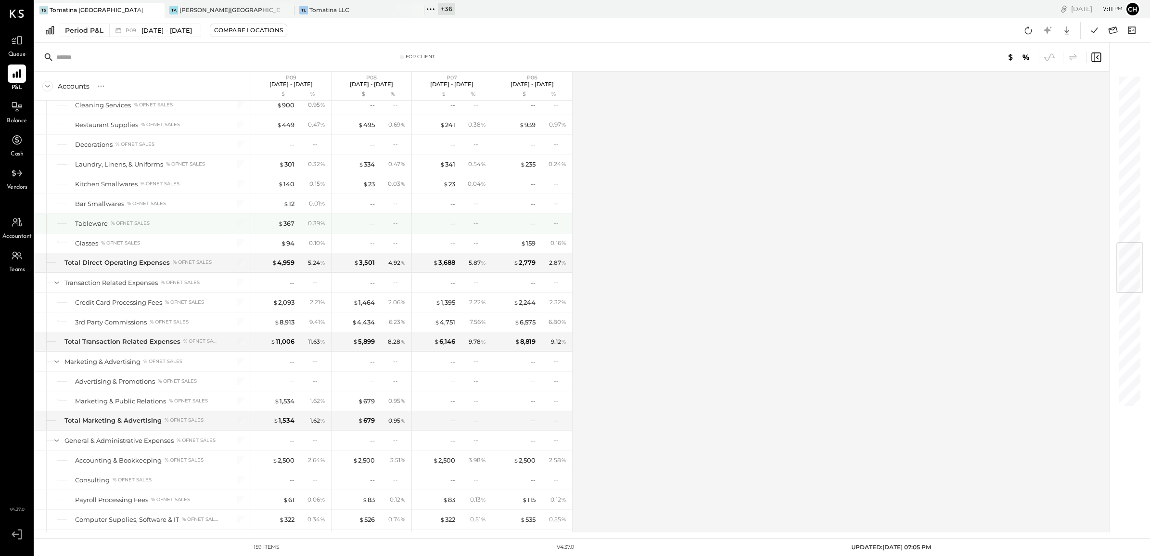
scroll to position [1363, 0]
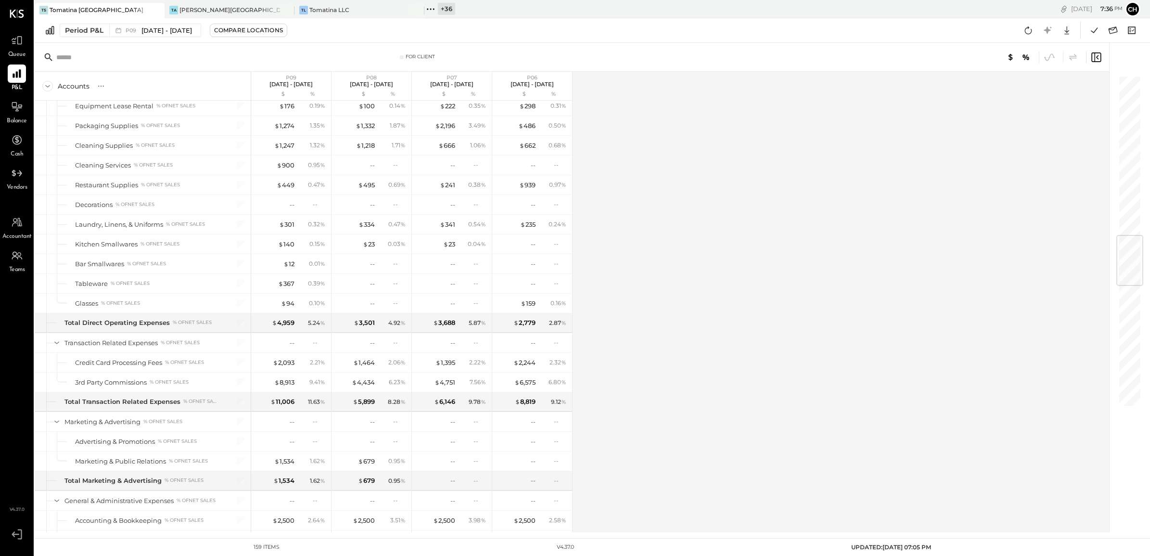
click at [433, 6] on icon at bounding box center [430, 9] width 13 height 13
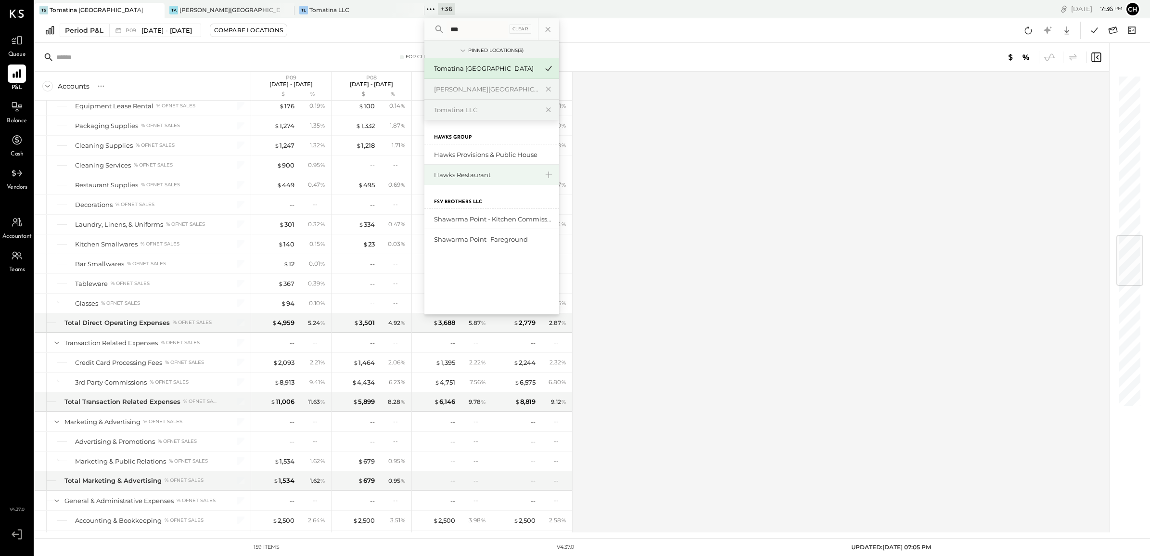
type input "***"
click at [462, 167] on div "Hawks Restaurant" at bounding box center [491, 175] width 135 height 20
click at [694, 184] on div "Accounts S % GL P09 Aug 25 - Sep 28, 2025 $ % P08 Jul 28 - Aug 24, 2025 $ % P07…" at bounding box center [573, 302] width 1076 height 461
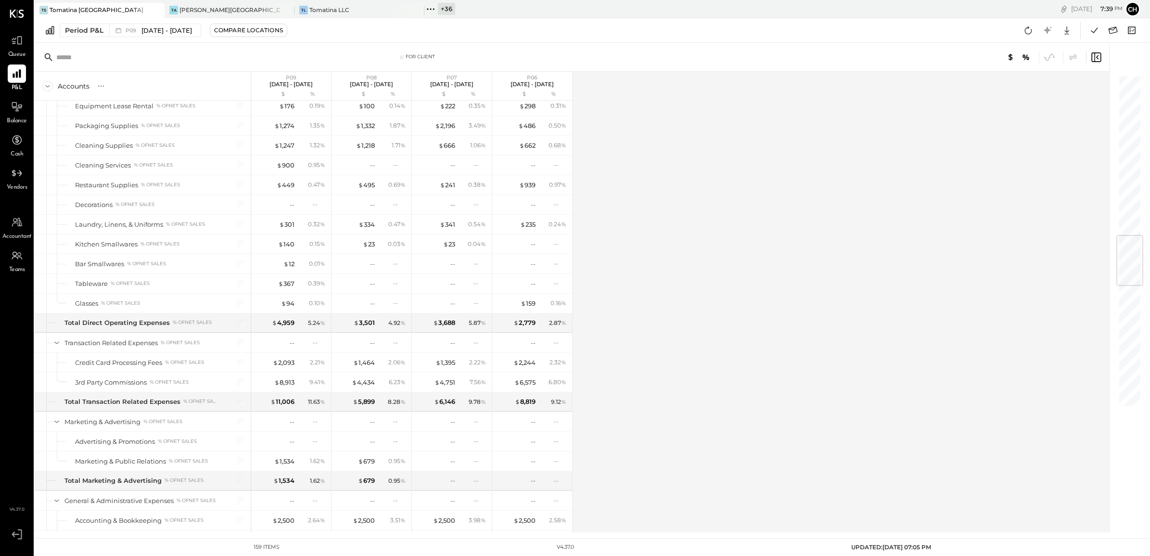
click at [427, 8] on icon at bounding box center [430, 9] width 13 height 13
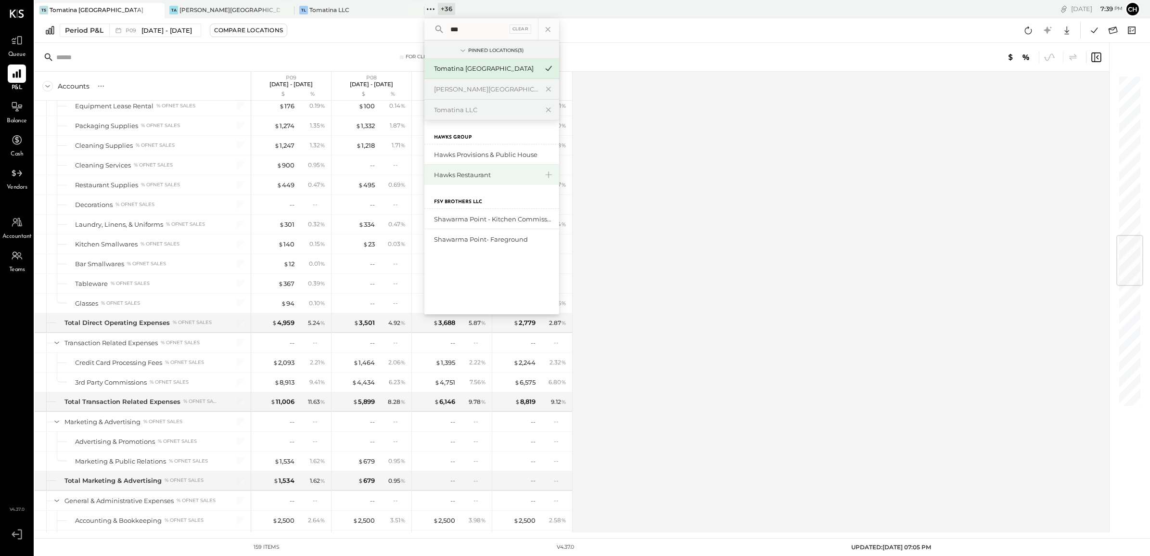
click at [499, 172] on div "Hawks Restaurant" at bounding box center [486, 174] width 104 height 9
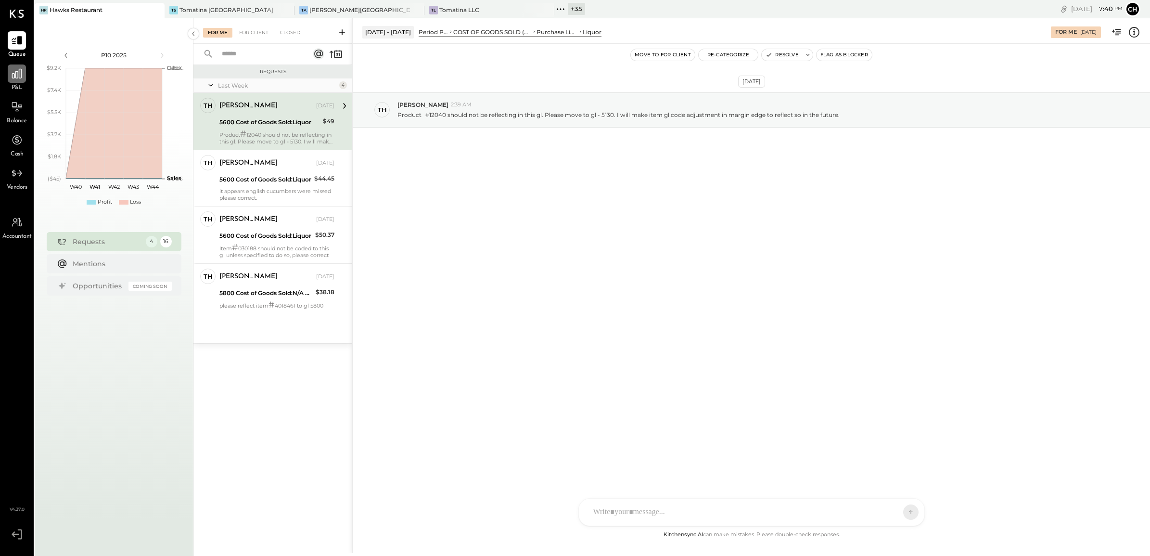
click at [22, 69] on icon at bounding box center [17, 73] width 13 height 13
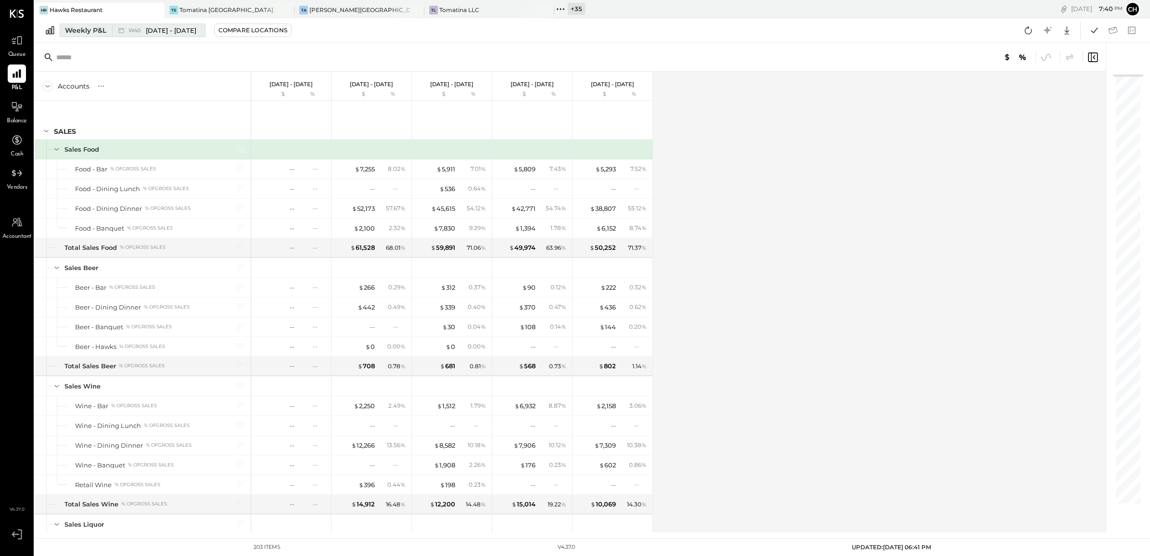
click at [81, 34] on div "Weekly P&L" at bounding box center [85, 31] width 41 height 10
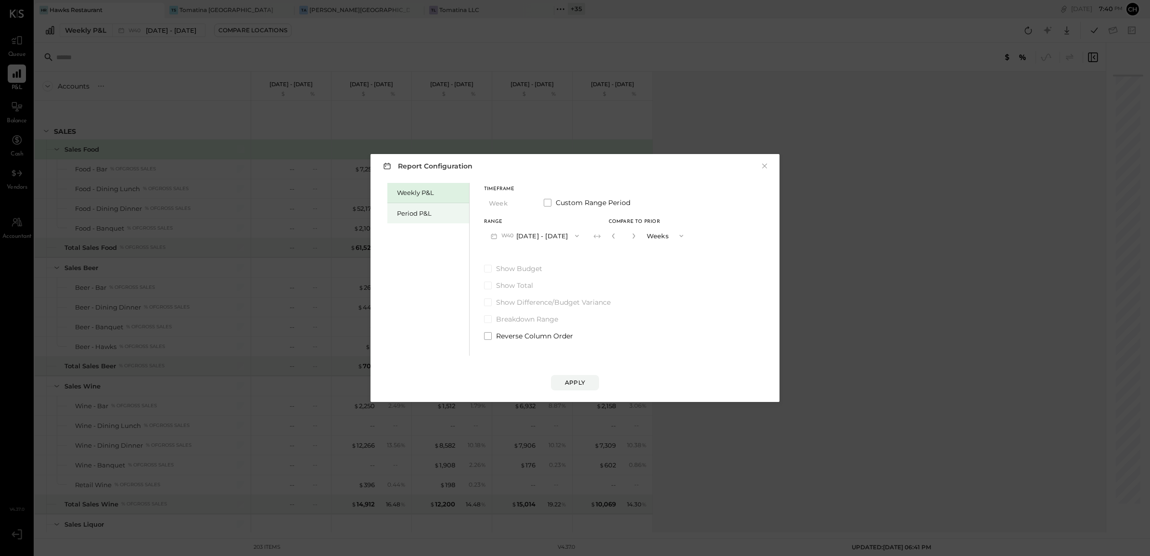
click at [403, 211] on div "Period P&L" at bounding box center [430, 213] width 67 height 9
click at [554, 236] on button "P10 Sep 29 - Nov 2, 2025" at bounding box center [533, 236] width 99 height 18
click at [557, 251] on div "P09 Sep 1 - 28, 2025" at bounding box center [540, 257] width 110 height 20
click at [618, 237] on div "Compare" at bounding box center [614, 237] width 31 height 8
click at [629, 234] on icon "button" at bounding box center [632, 236] width 6 height 6
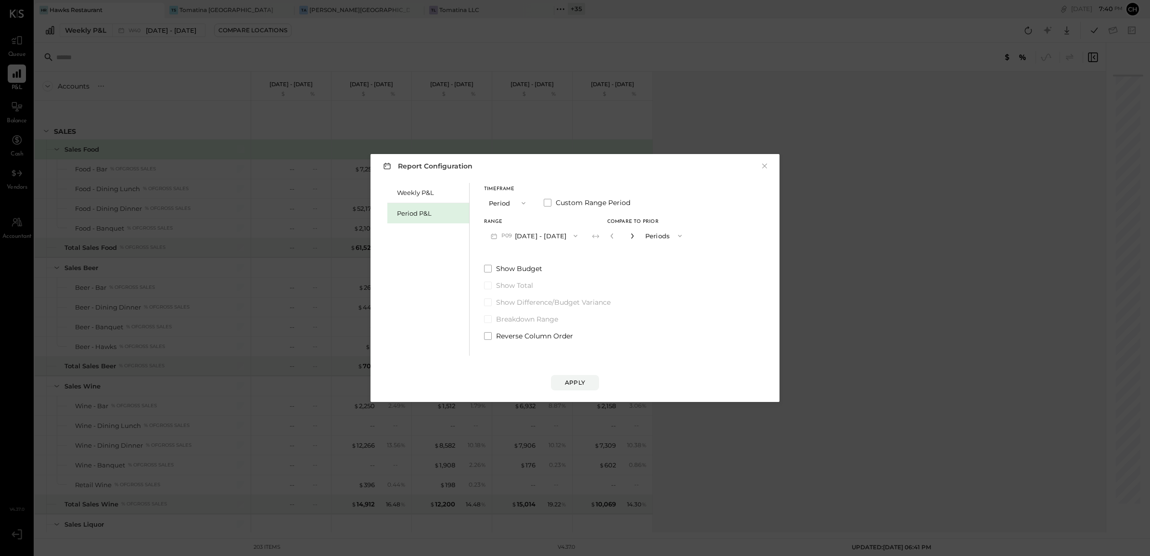
click at [629, 234] on icon "button" at bounding box center [632, 236] width 6 height 6
type input "*"
click at [574, 385] on div "Apply" at bounding box center [575, 382] width 20 height 8
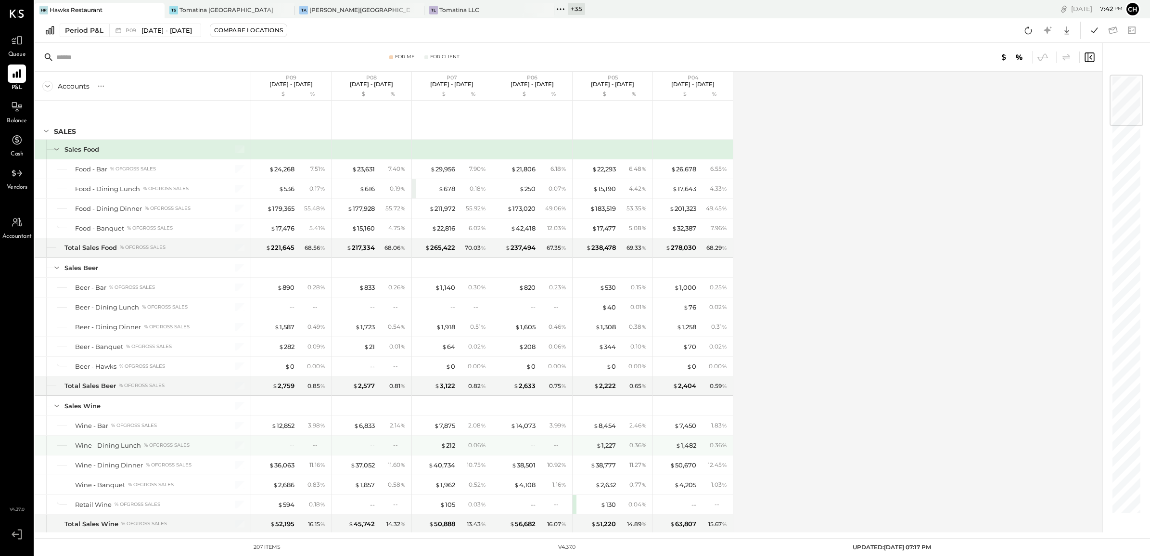
drag, startPoint x: 392, startPoint y: 439, endPoint x: 799, endPoint y: 295, distance: 432.2
click at [799, 295] on div "Accounts S % GL P09 Sep 1 - 28, 2025 $ % P08 Aug 4 - 31, 2025 $ % P07 Jun 30 - …" at bounding box center [569, 302] width 1069 height 461
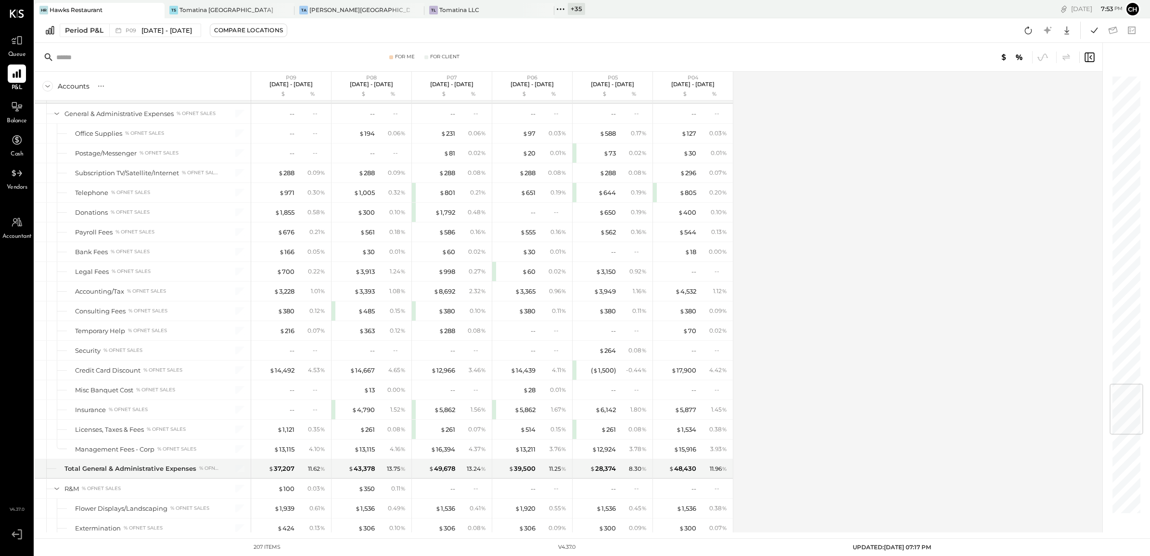
scroll to position [2659, 0]
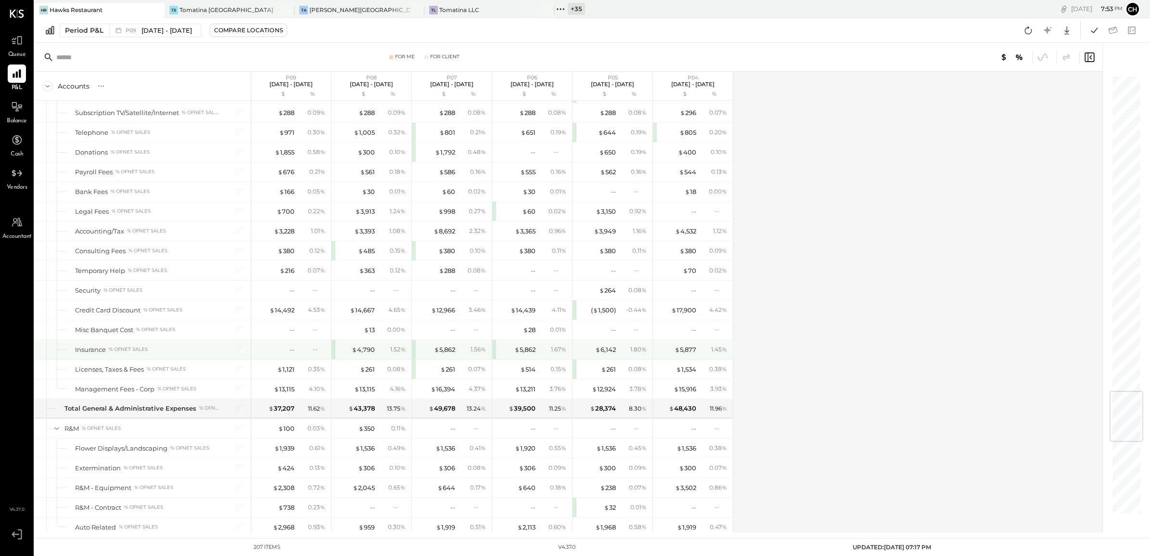
click at [297, 353] on div "--" at bounding box center [312, 349] width 31 height 8
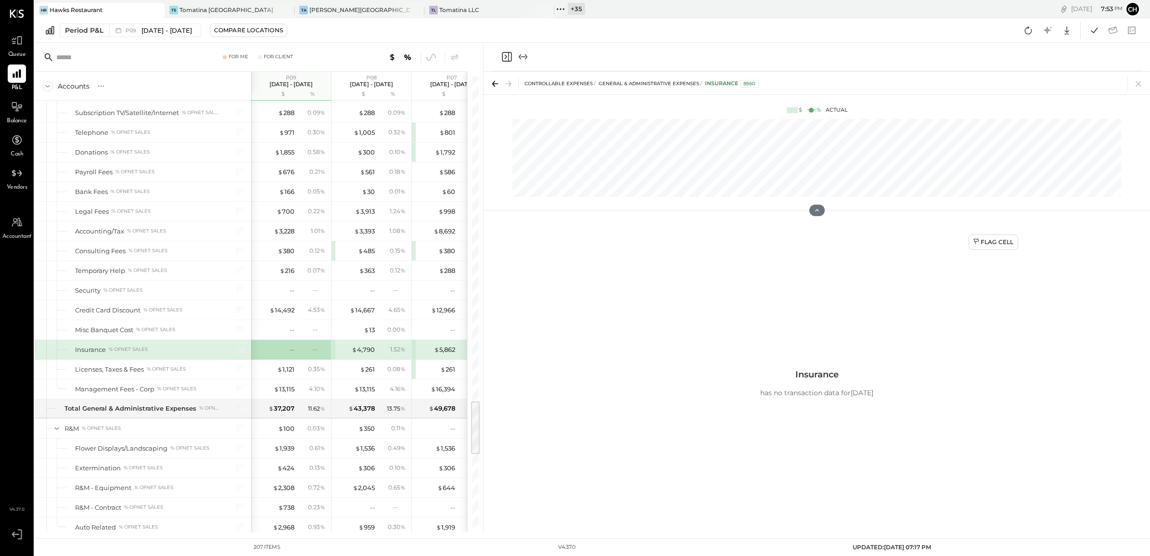
click at [381, 354] on div "1.52 %" at bounding box center [392, 349] width 31 height 9
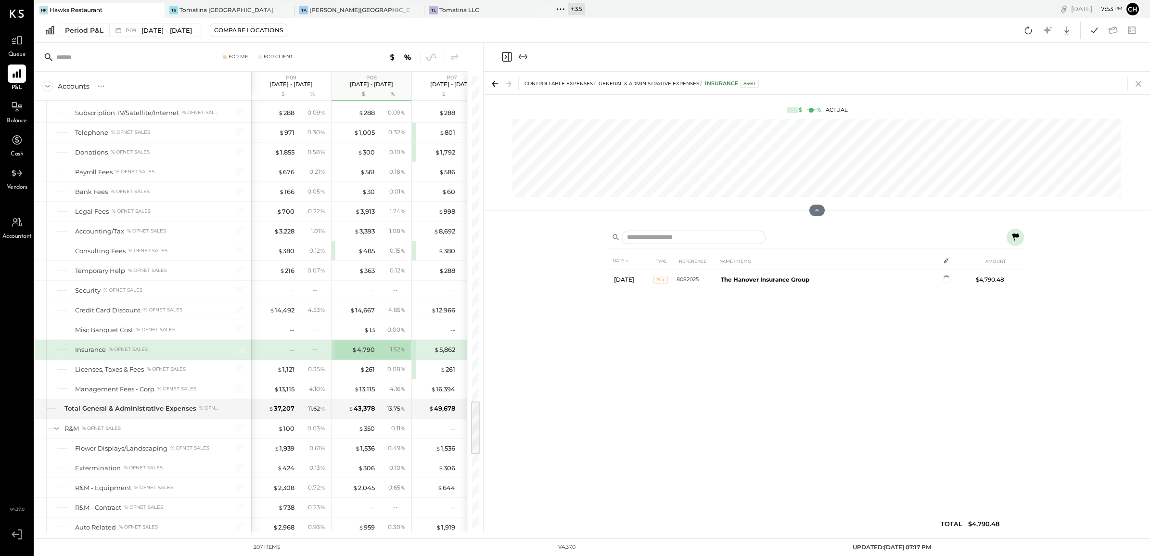
click at [1134, 85] on icon at bounding box center [1138, 83] width 13 height 13
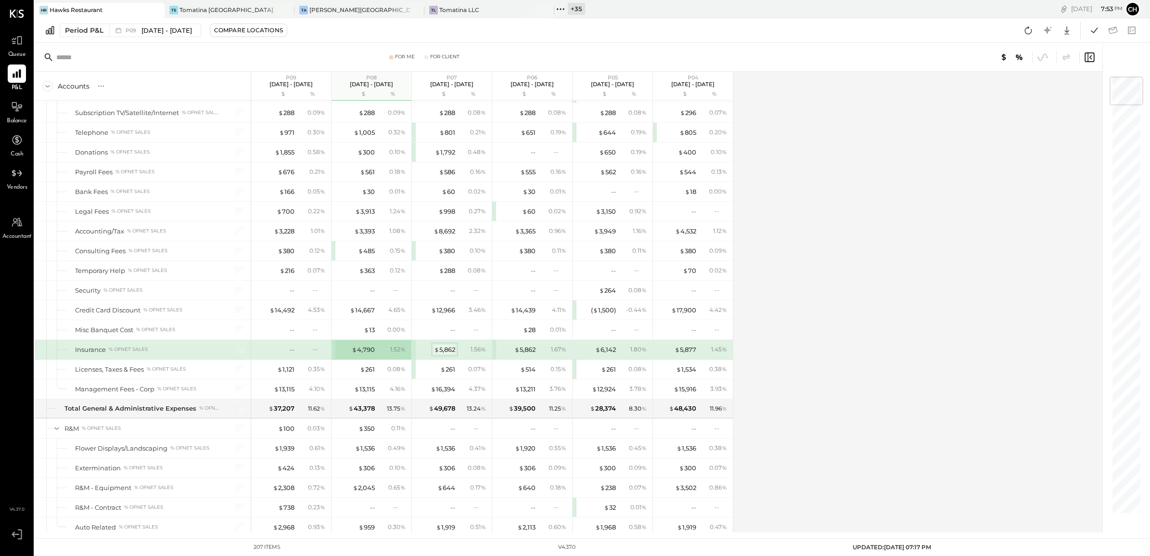
click at [454, 354] on div "$ 5,862" at bounding box center [444, 349] width 21 height 9
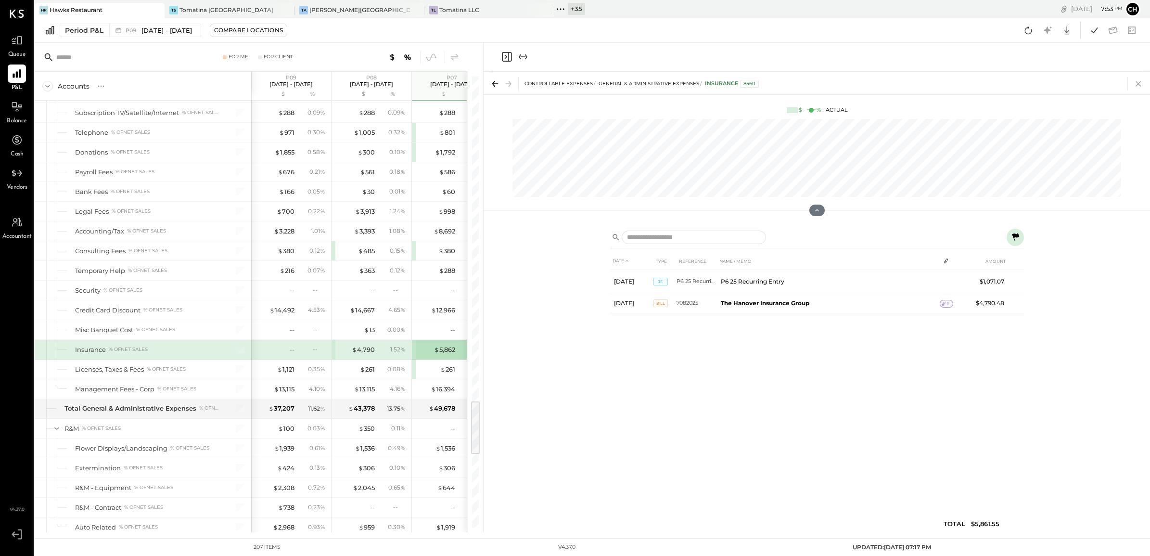
click at [1138, 82] on icon at bounding box center [1138, 83] width 13 height 13
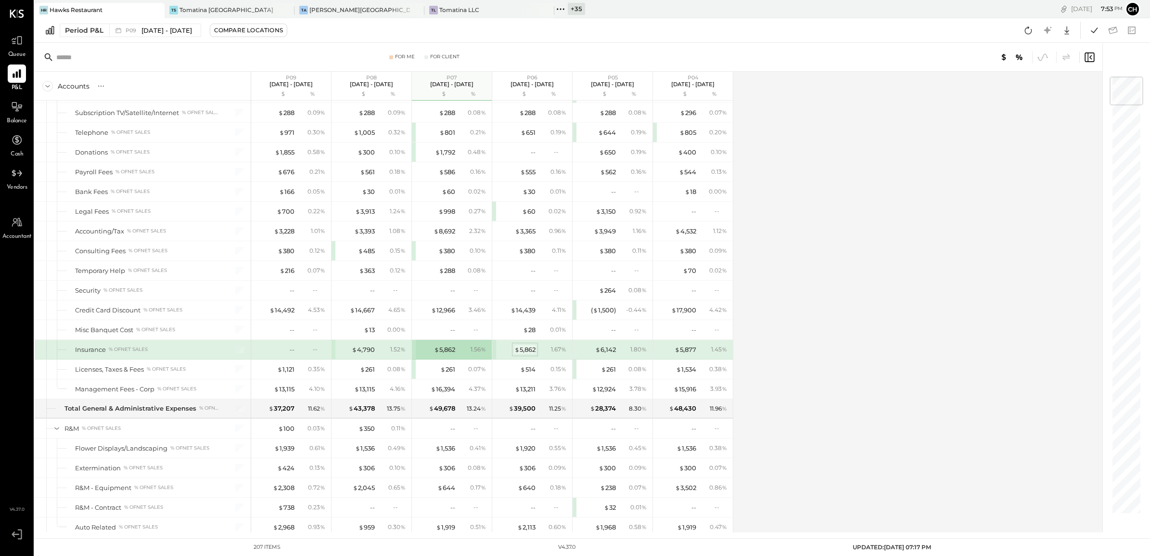
click at [535, 354] on div "$ 5,862" at bounding box center [524, 349] width 21 height 9
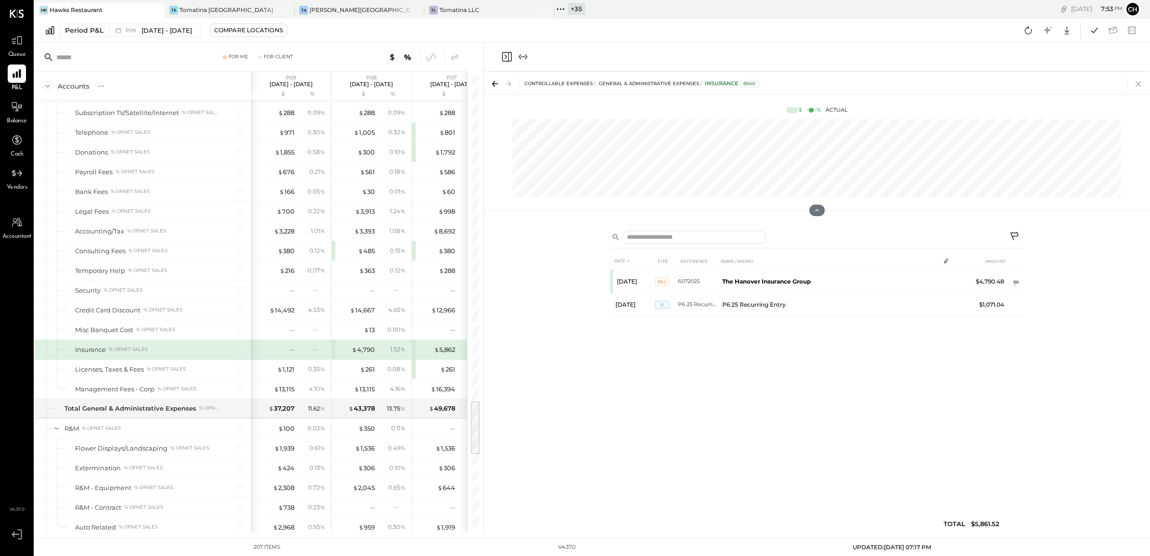
click at [1134, 85] on icon at bounding box center [1138, 83] width 13 height 13
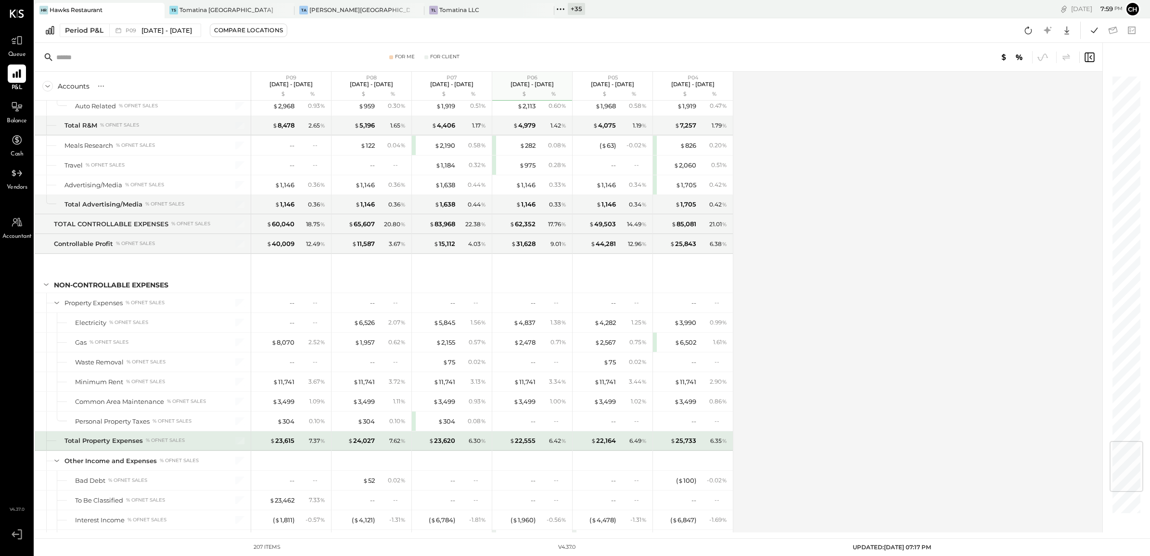
scroll to position [3261, 0]
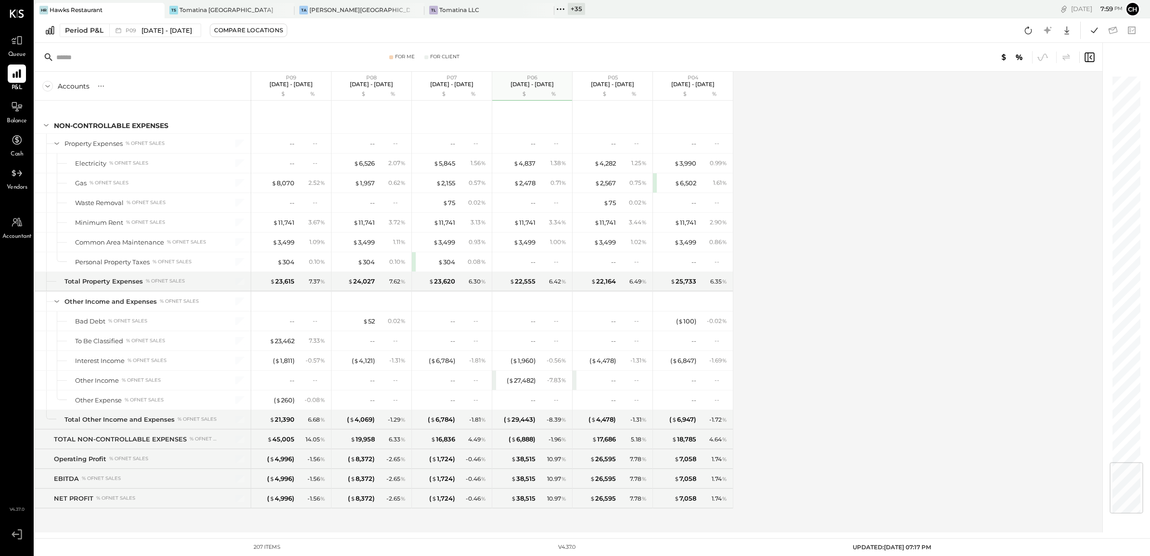
click at [1035, 25] on button at bounding box center [1028, 30] width 17 height 17
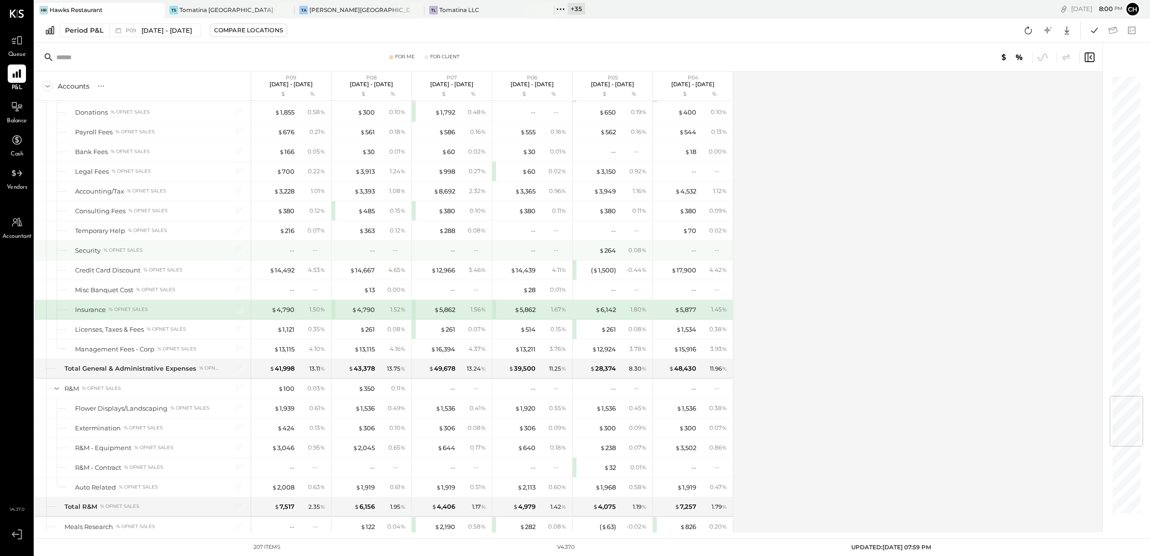
scroll to position [2639, 0]
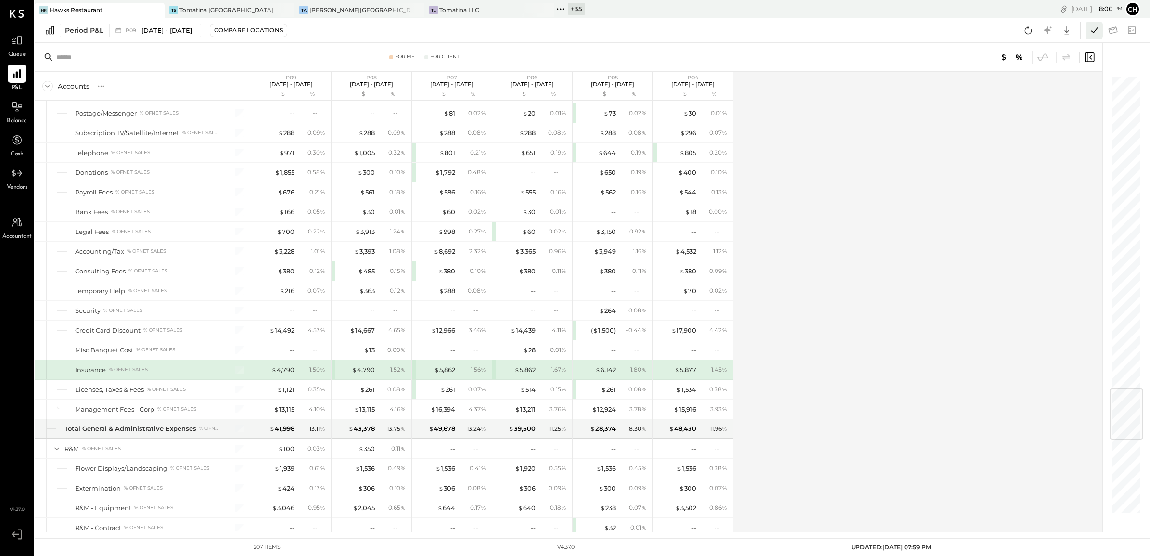
click at [1088, 24] on icon at bounding box center [1094, 30] width 13 height 13
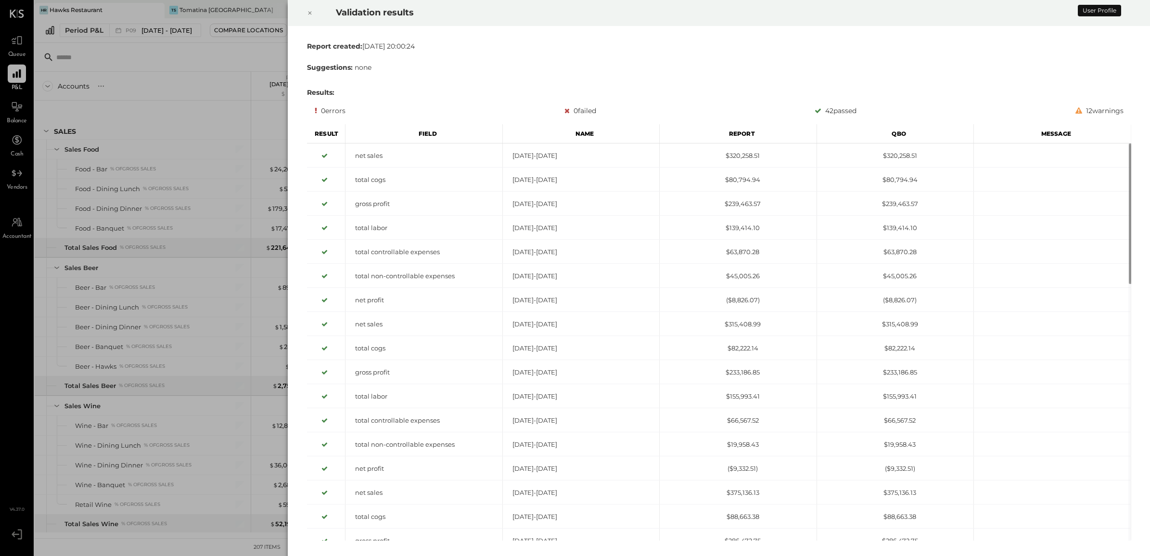
scroll to position [2699, 0]
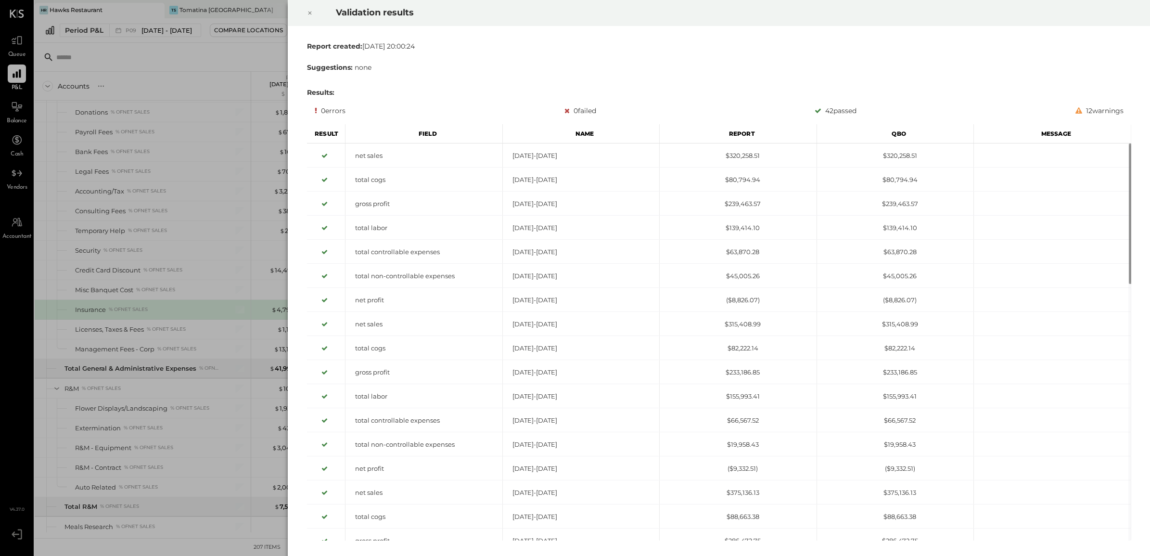
click at [305, 13] on div at bounding box center [309, 13] width 21 height 27
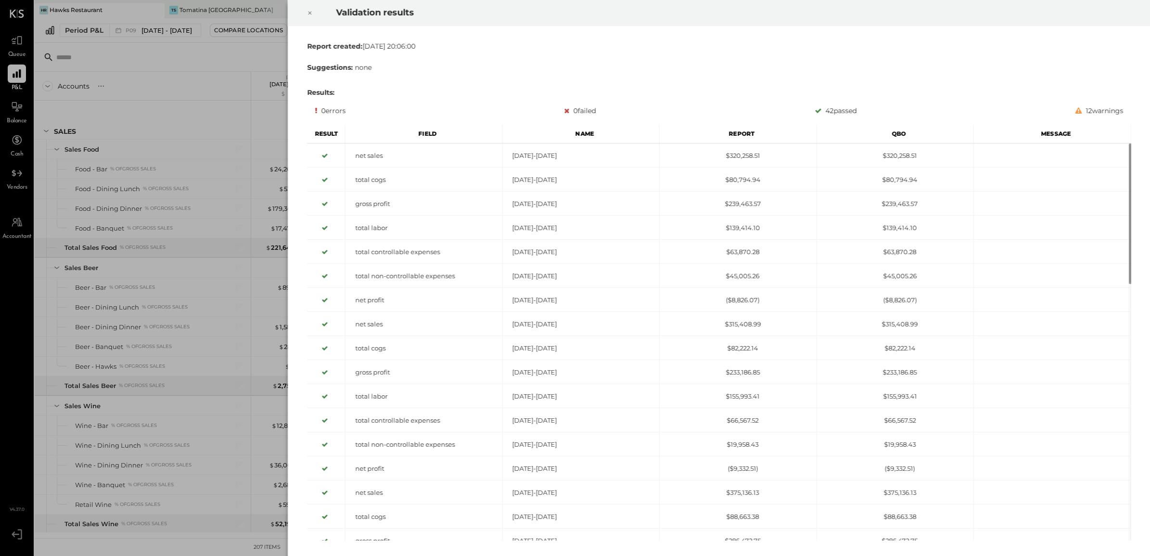
click at [309, 13] on icon at bounding box center [309, 13] width 3 height 3
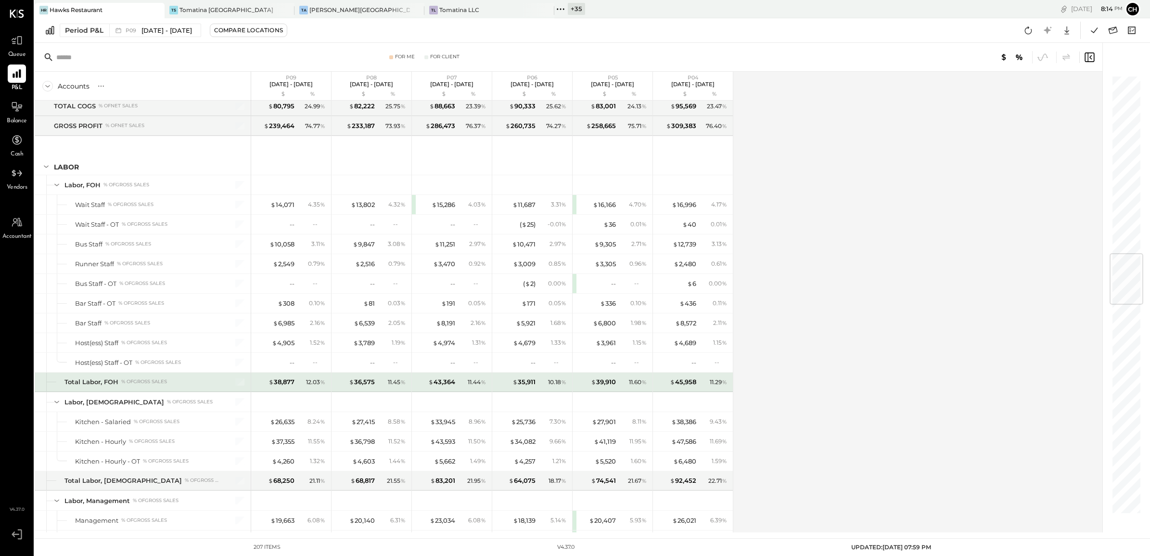
scroll to position [1564, 0]
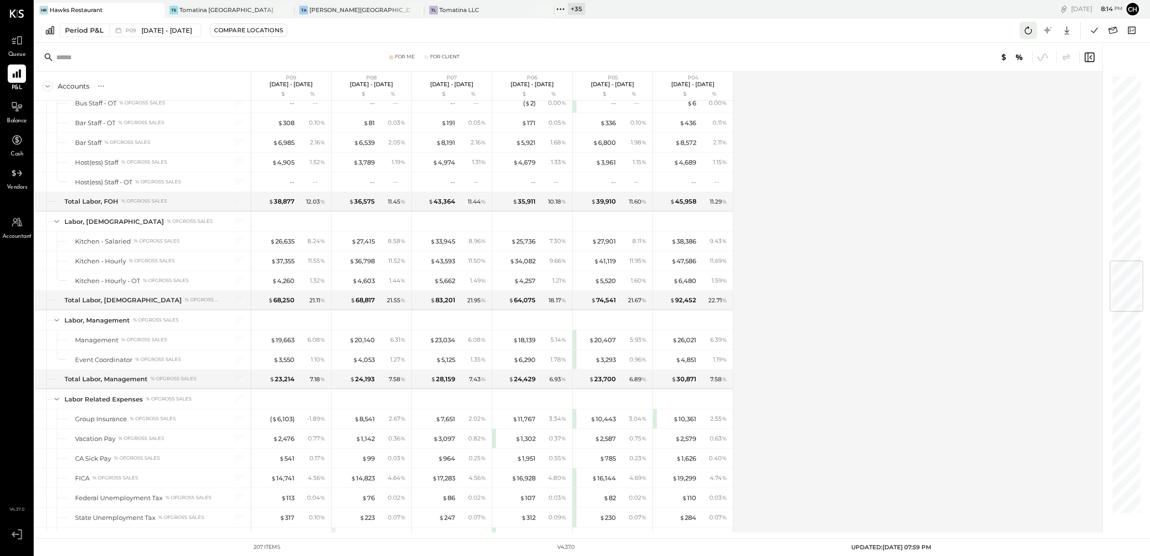
click at [1031, 31] on icon at bounding box center [1028, 30] width 13 height 13
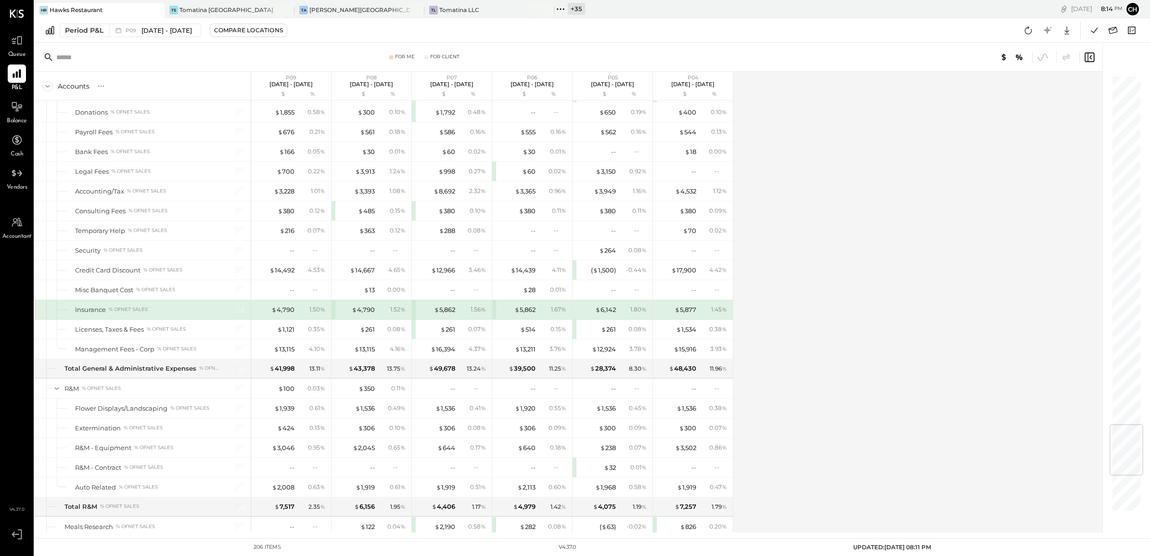
scroll to position [3000, 0]
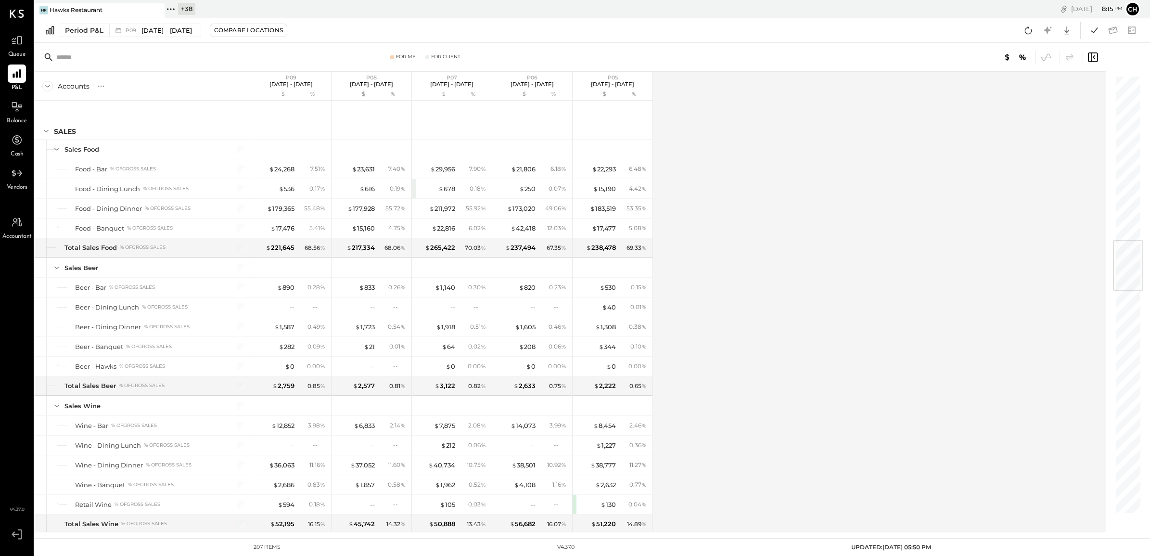
scroll to position [1389, 0]
